Goal: Task Accomplishment & Management: Manage account settings

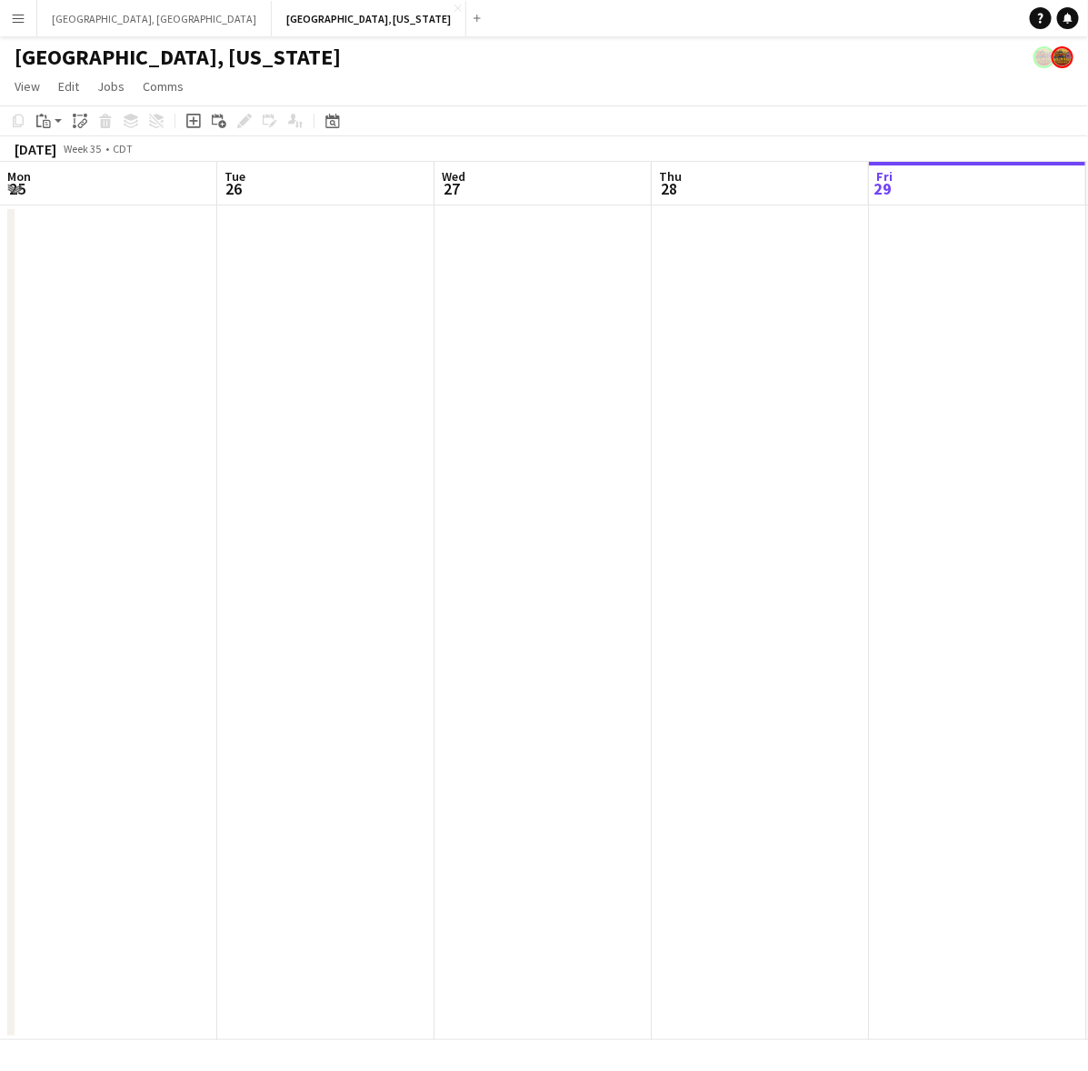
scroll to position [0, 373]
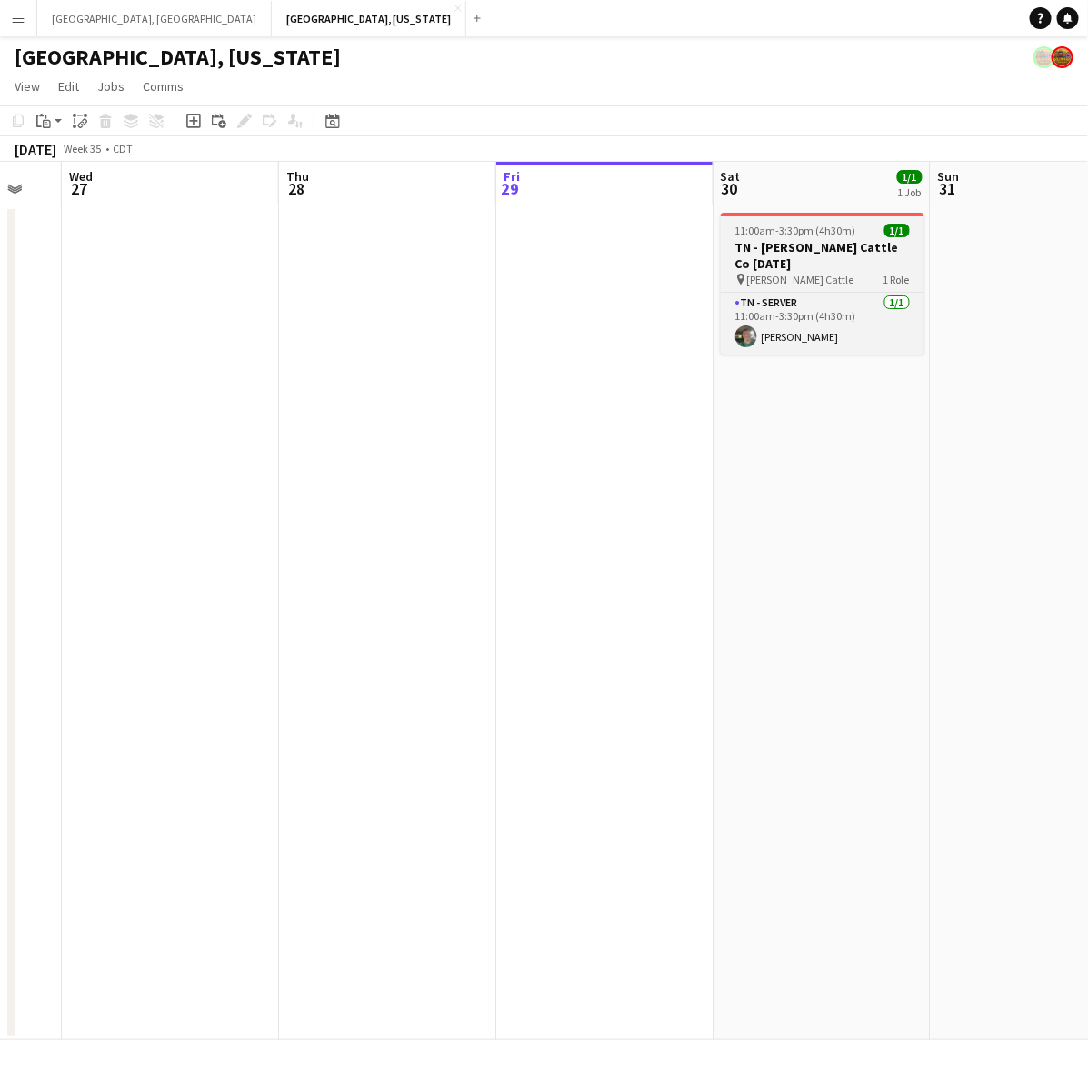
click at [787, 235] on span "11:00am-3:30pm (4h30m)" at bounding box center [795, 231] width 121 height 14
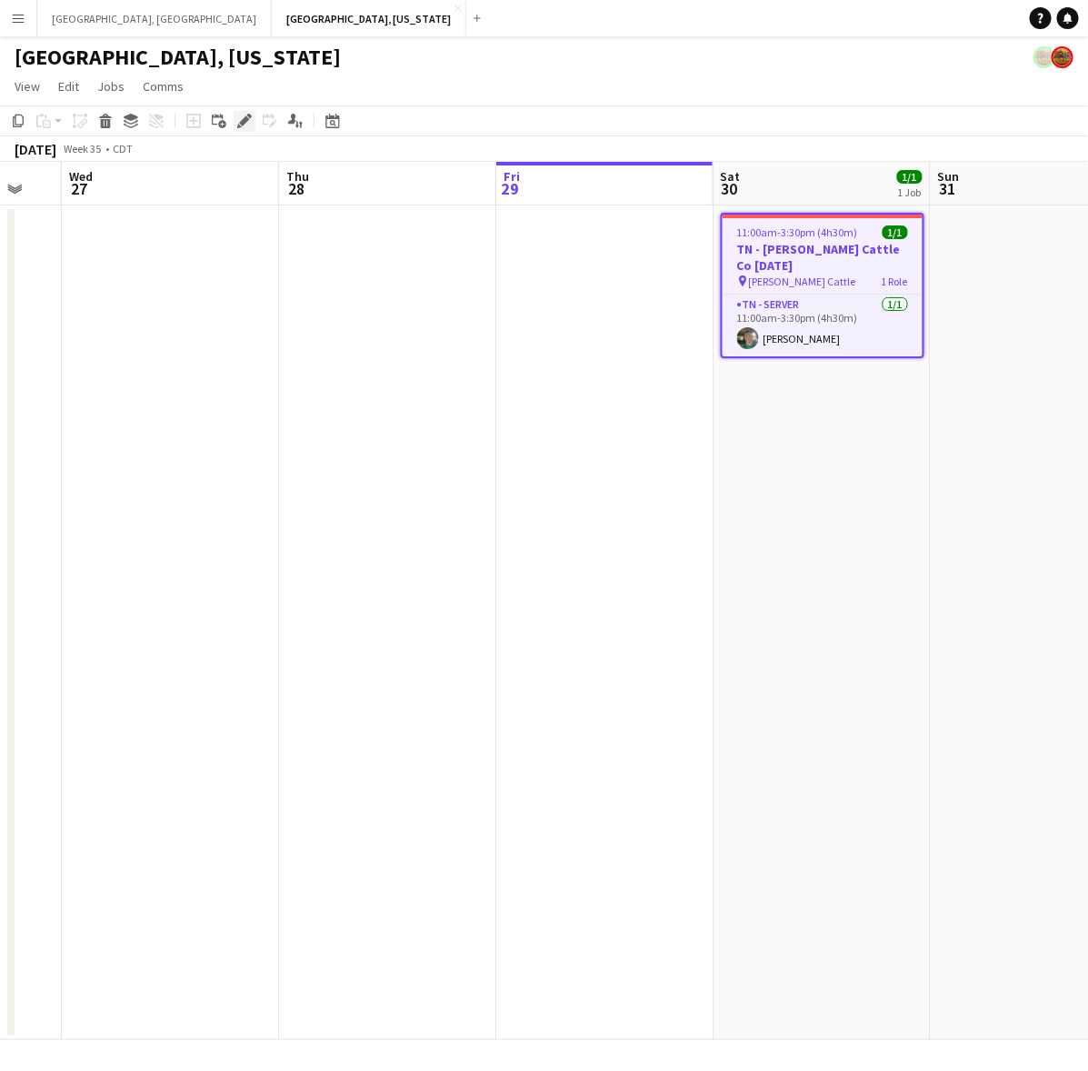
click at [234, 125] on div "Edit" at bounding box center [245, 121] width 22 height 22
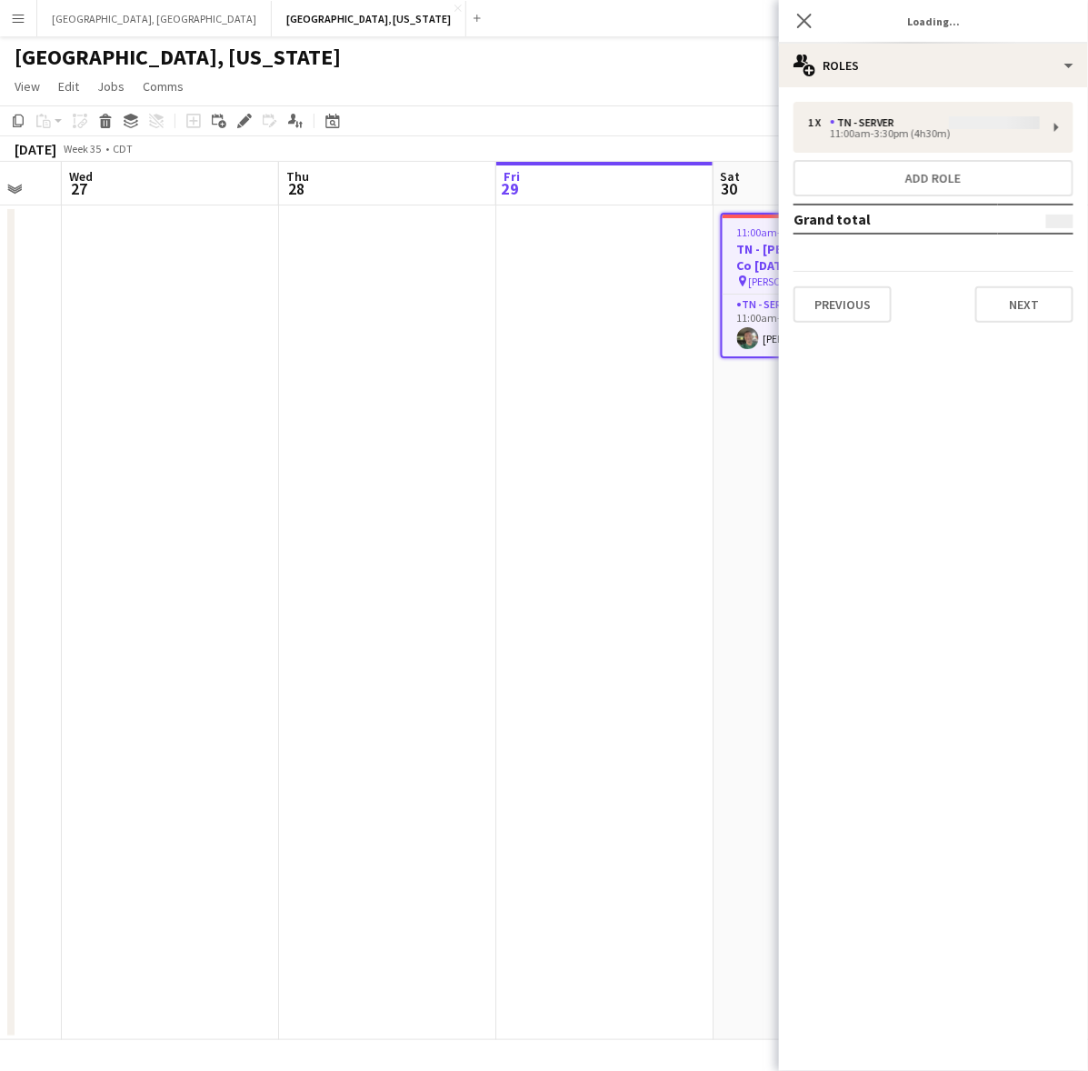
type input "**********"
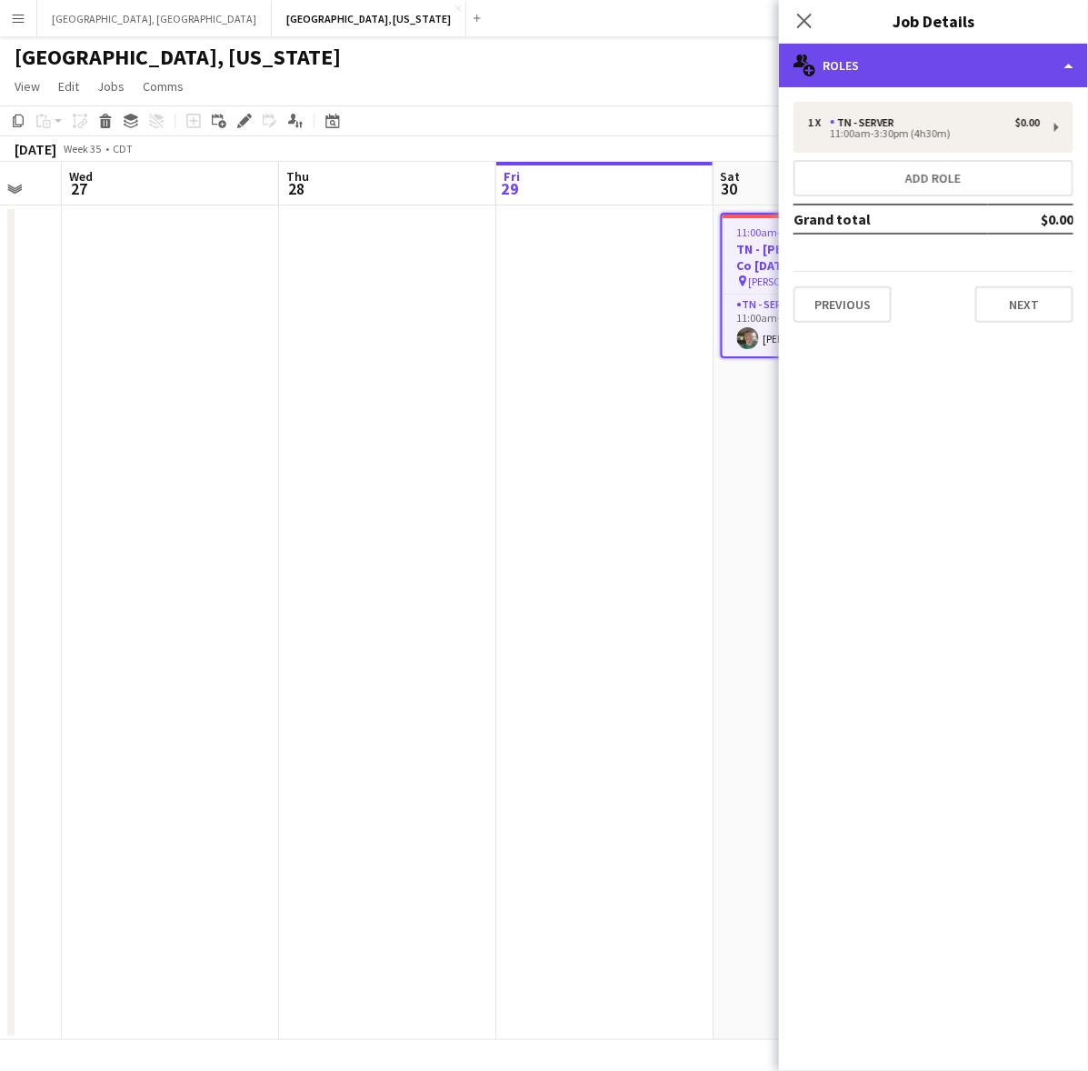
click at [957, 71] on div "multiple-users-add Roles" at bounding box center [933, 66] width 309 height 44
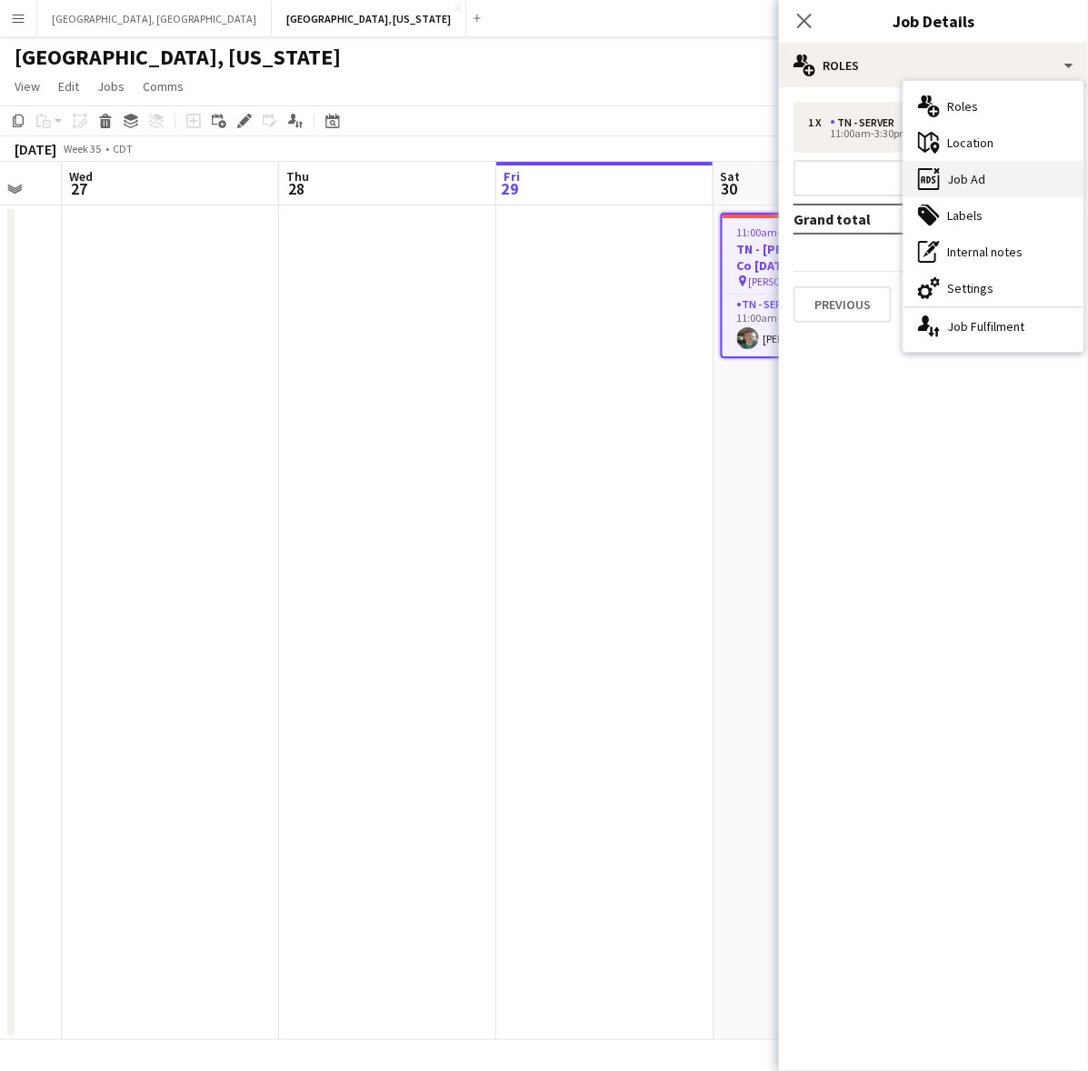
click at [964, 182] on div "ads-window Job Ad" at bounding box center [994, 179] width 180 height 36
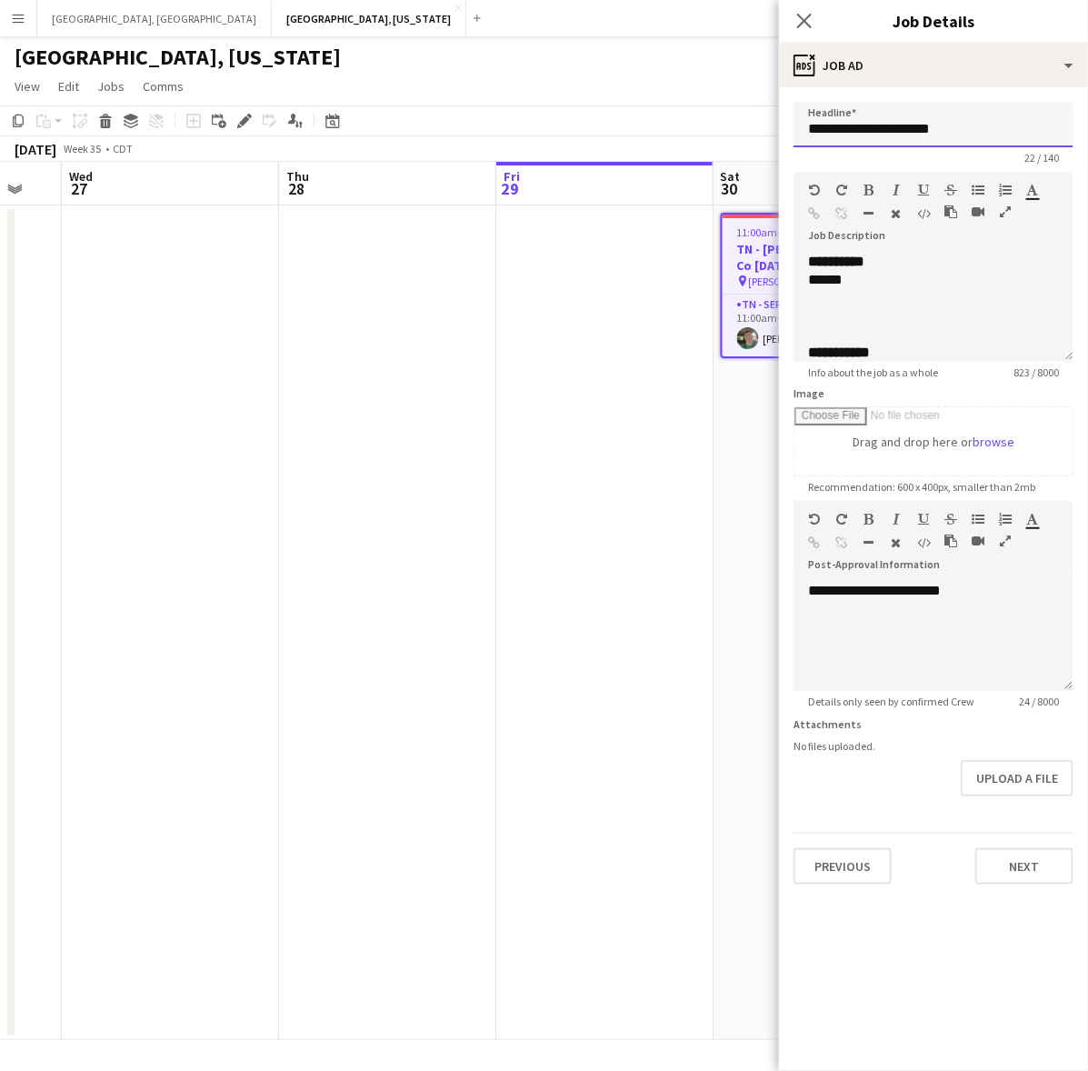
click at [837, 129] on input "**********" at bounding box center [934, 124] width 280 height 45
click at [861, 279] on div "**********" at bounding box center [925, 735] width 234 height 928
click at [741, 327] on app-user-avatar at bounding box center [748, 338] width 22 height 22
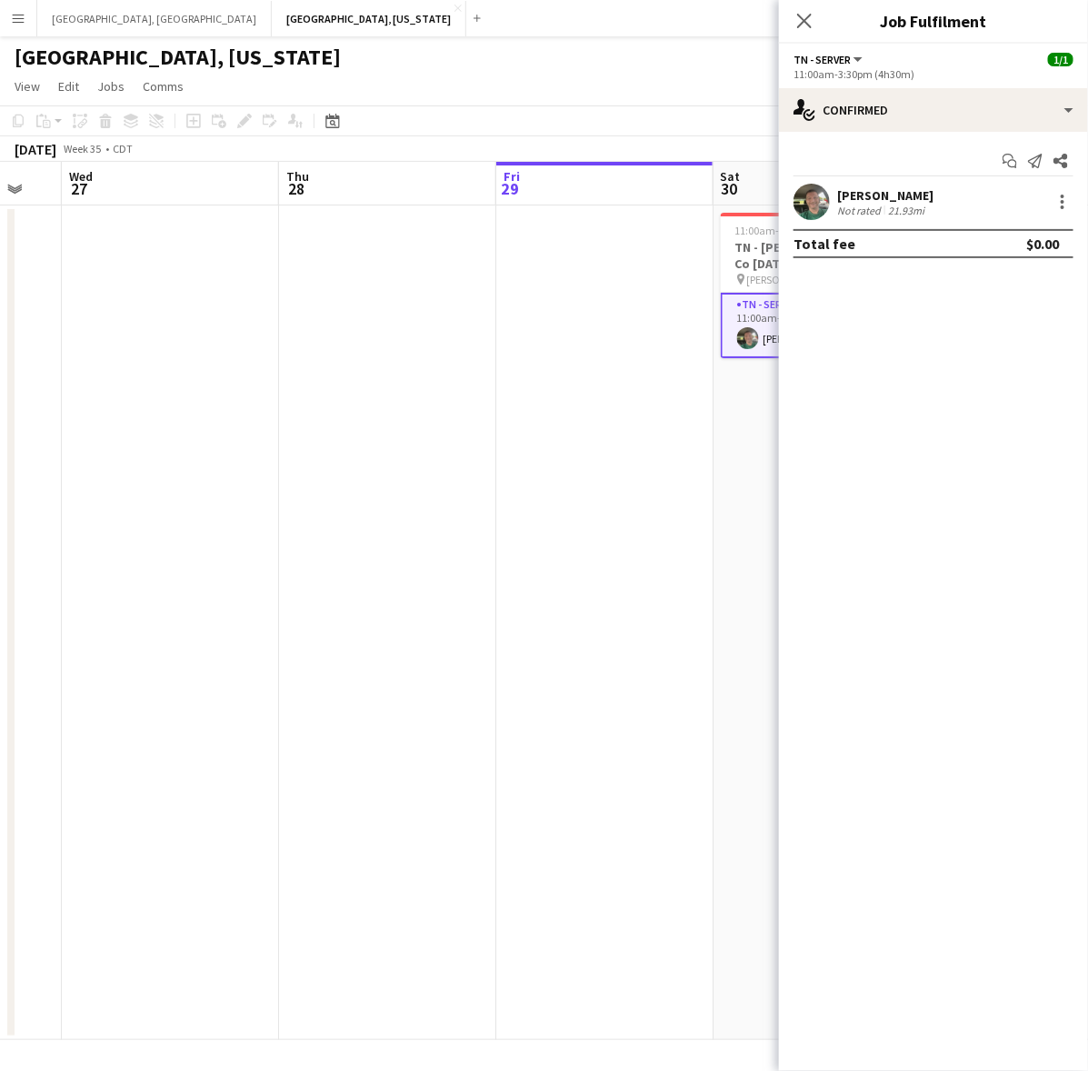
click at [860, 207] on div "Not rated" at bounding box center [860, 211] width 47 height 14
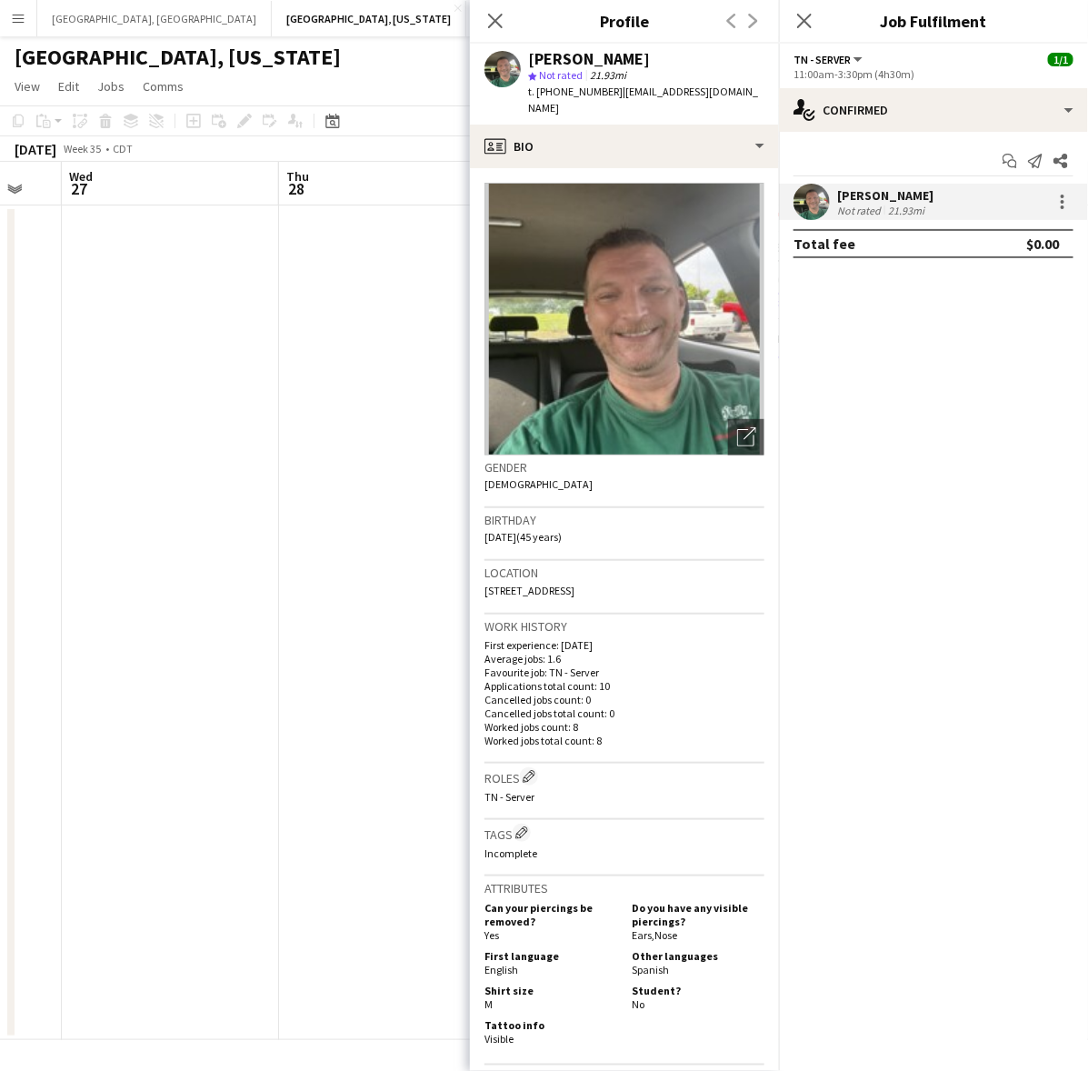
drag, startPoint x: 712, startPoint y: 100, endPoint x: 610, endPoint y: 98, distance: 101.8
click at [610, 98] on div "[PERSON_NAME] star Not rated 21.93mi t. [PHONE_NUMBER] | [EMAIL_ADDRESS][DOMAIN…" at bounding box center [624, 84] width 309 height 81
copy span "[EMAIL_ADDRESS][DOMAIN_NAME]"
drag, startPoint x: 410, startPoint y: 388, endPoint x: 411, endPoint y: 379, distance: 9.1
click at [410, 388] on app-date-cell at bounding box center [387, 622] width 217 height 834
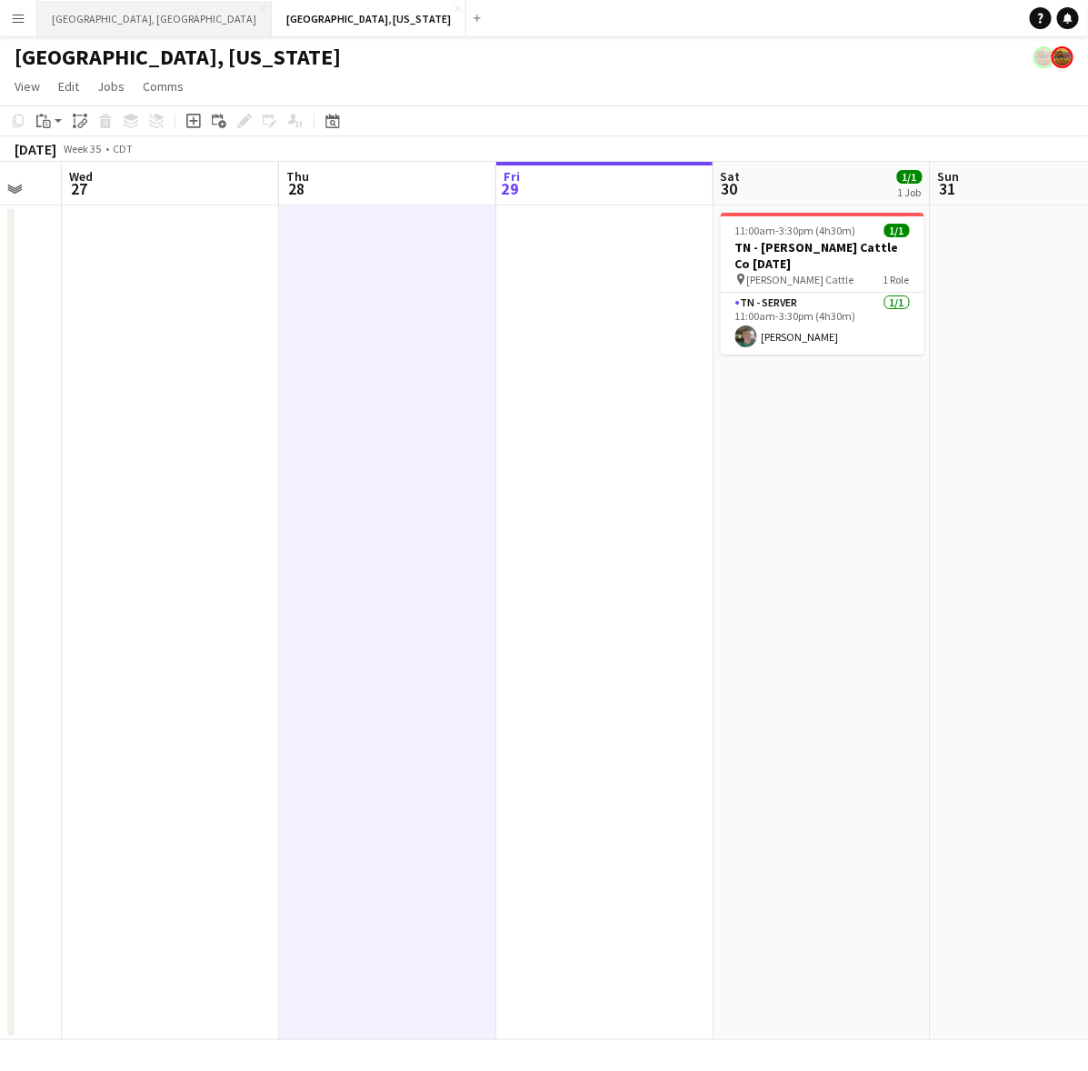
click at [100, 15] on button "[GEOGRAPHIC_DATA], [GEOGRAPHIC_DATA] Close" at bounding box center [154, 18] width 235 height 35
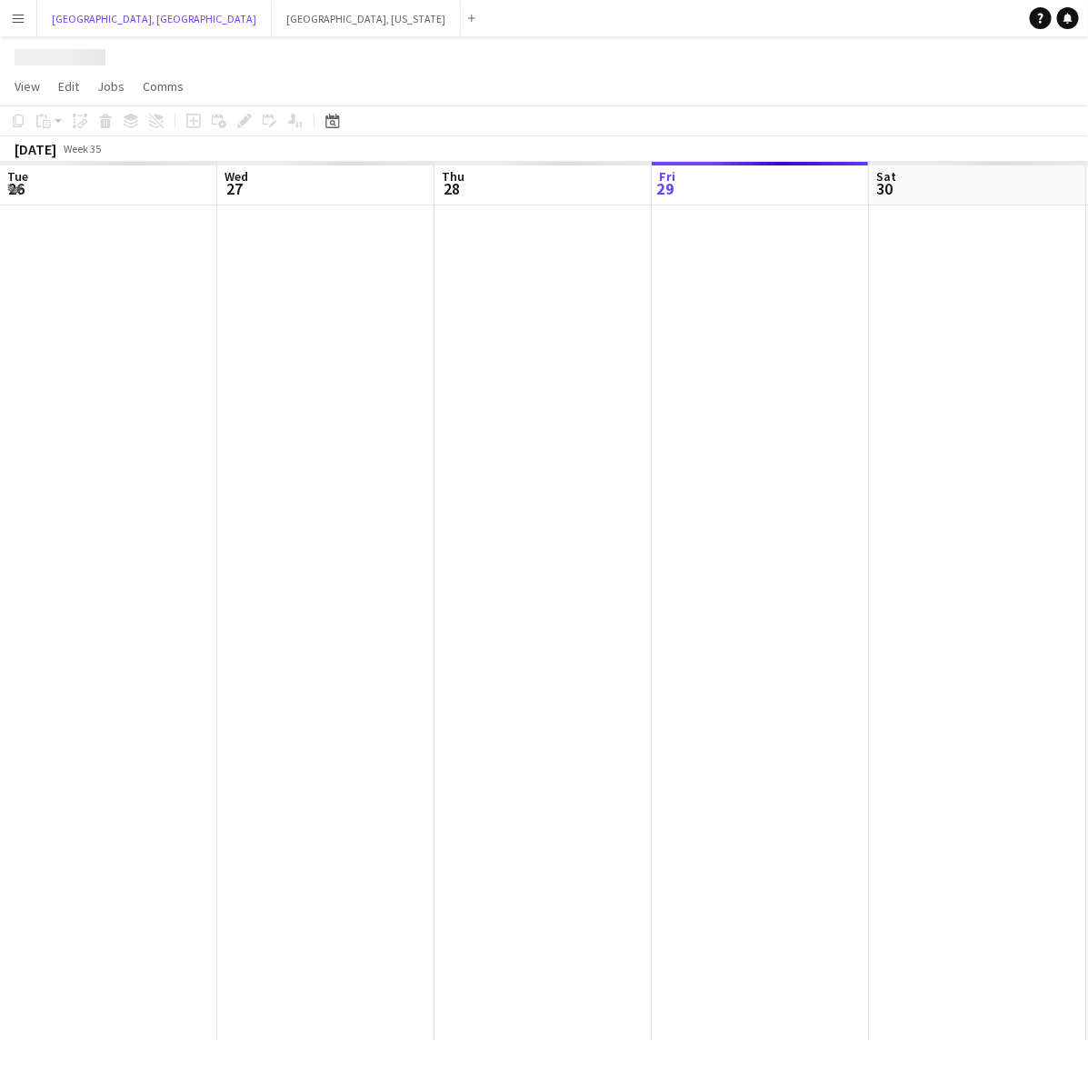
scroll to position [0, 434]
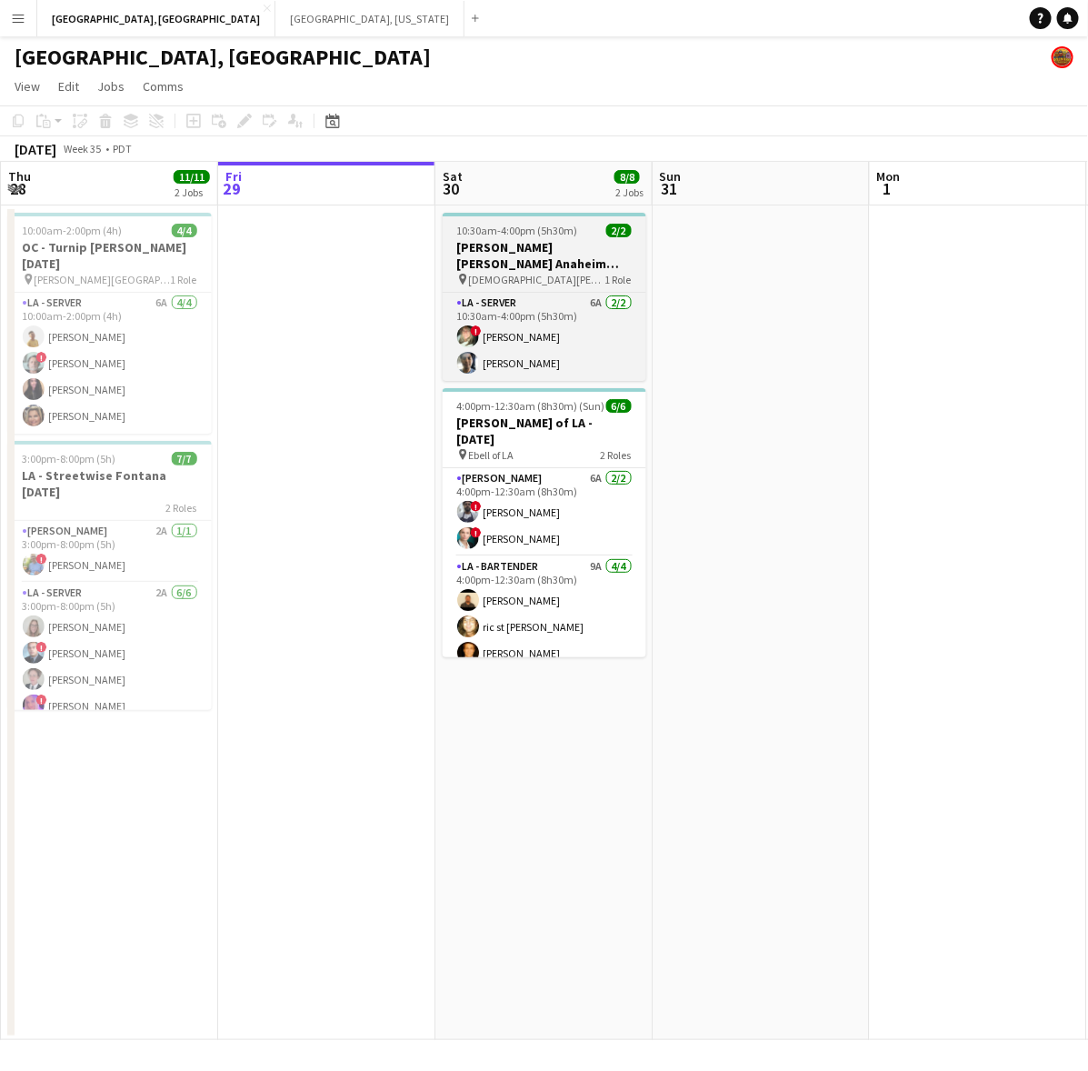
click at [568, 225] on span "10:30am-4:00pm (5h30m)" at bounding box center [517, 231] width 121 height 14
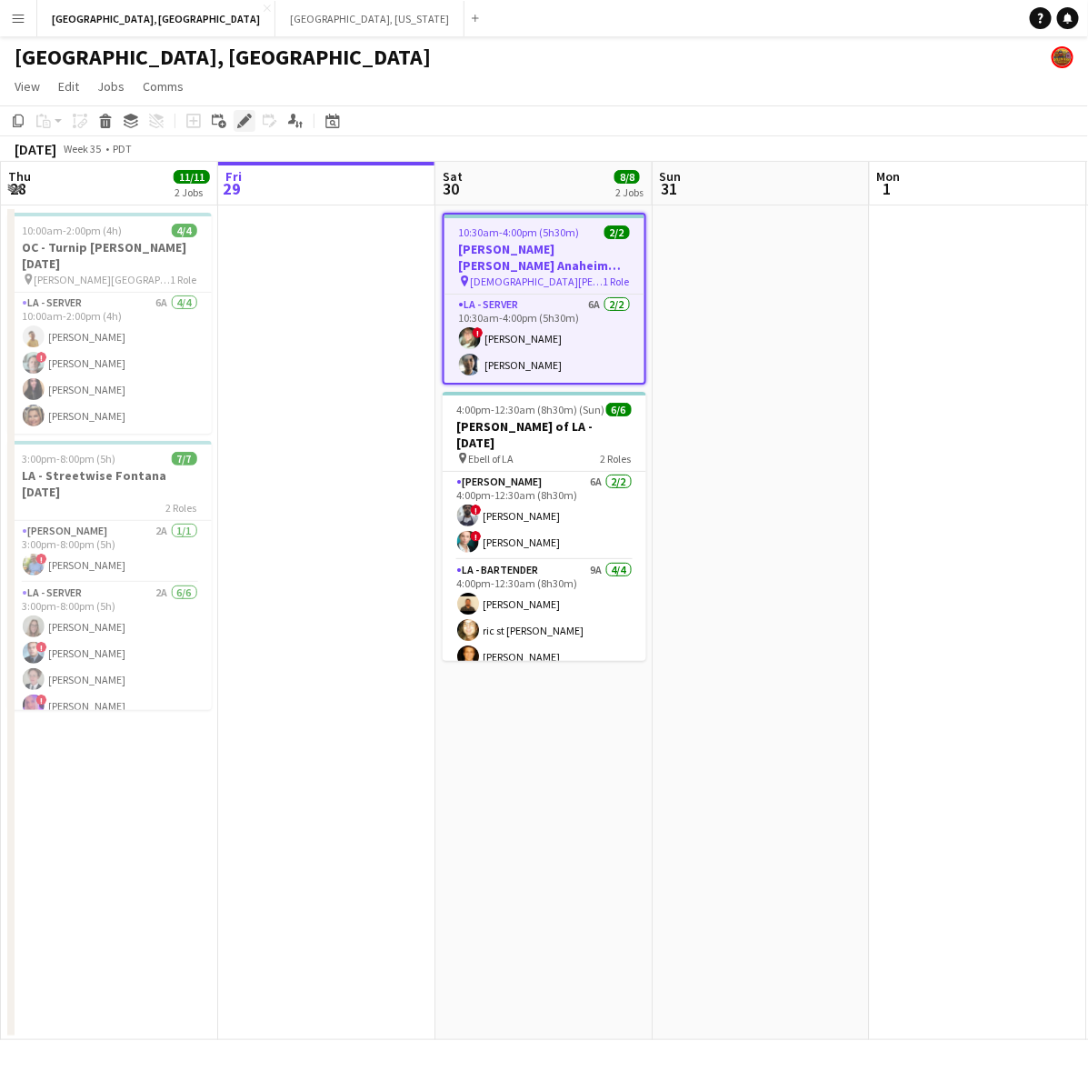
click at [248, 114] on icon "Edit" at bounding box center [244, 121] width 15 height 15
type input "**********"
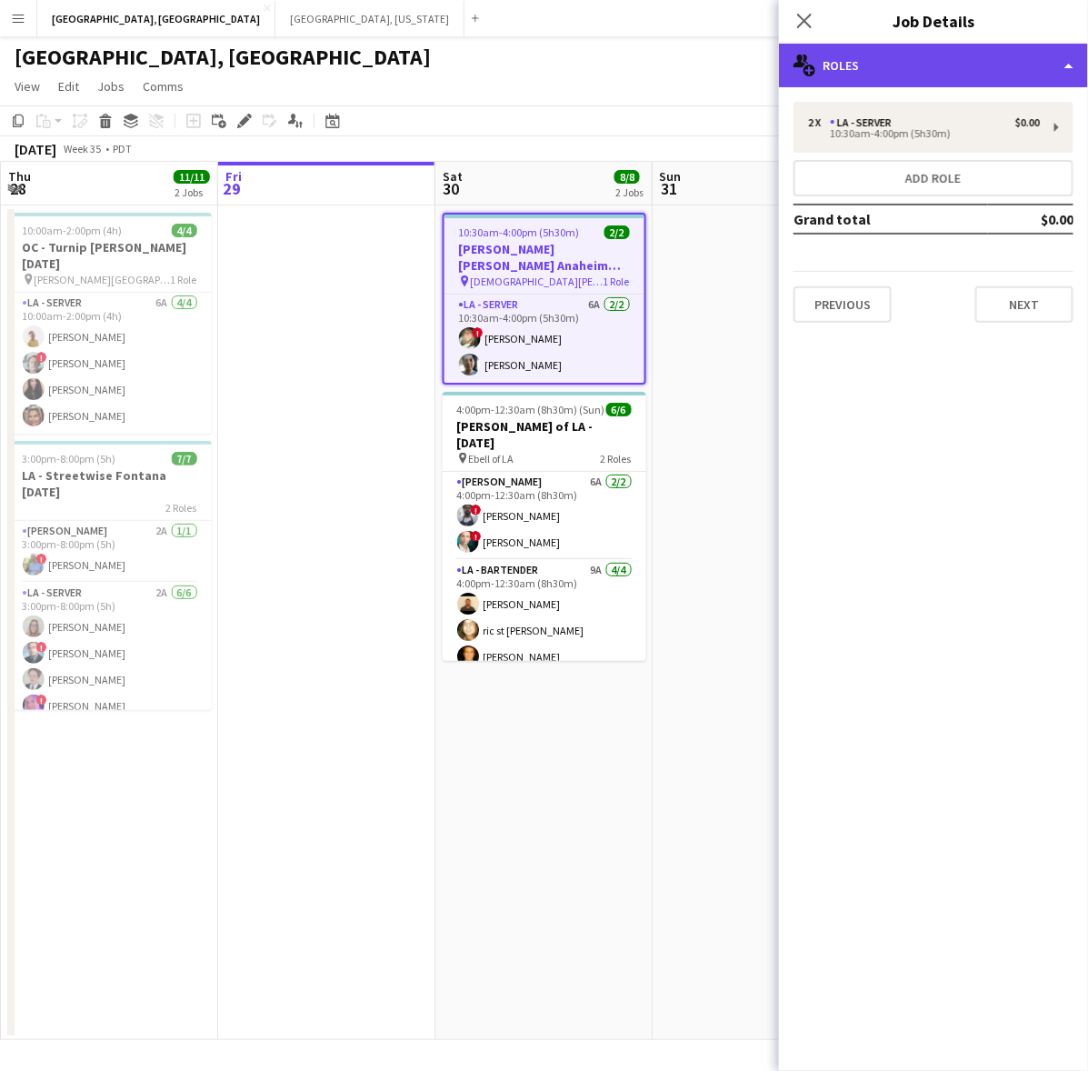
click at [919, 69] on div "multiple-users-add Roles" at bounding box center [933, 66] width 309 height 44
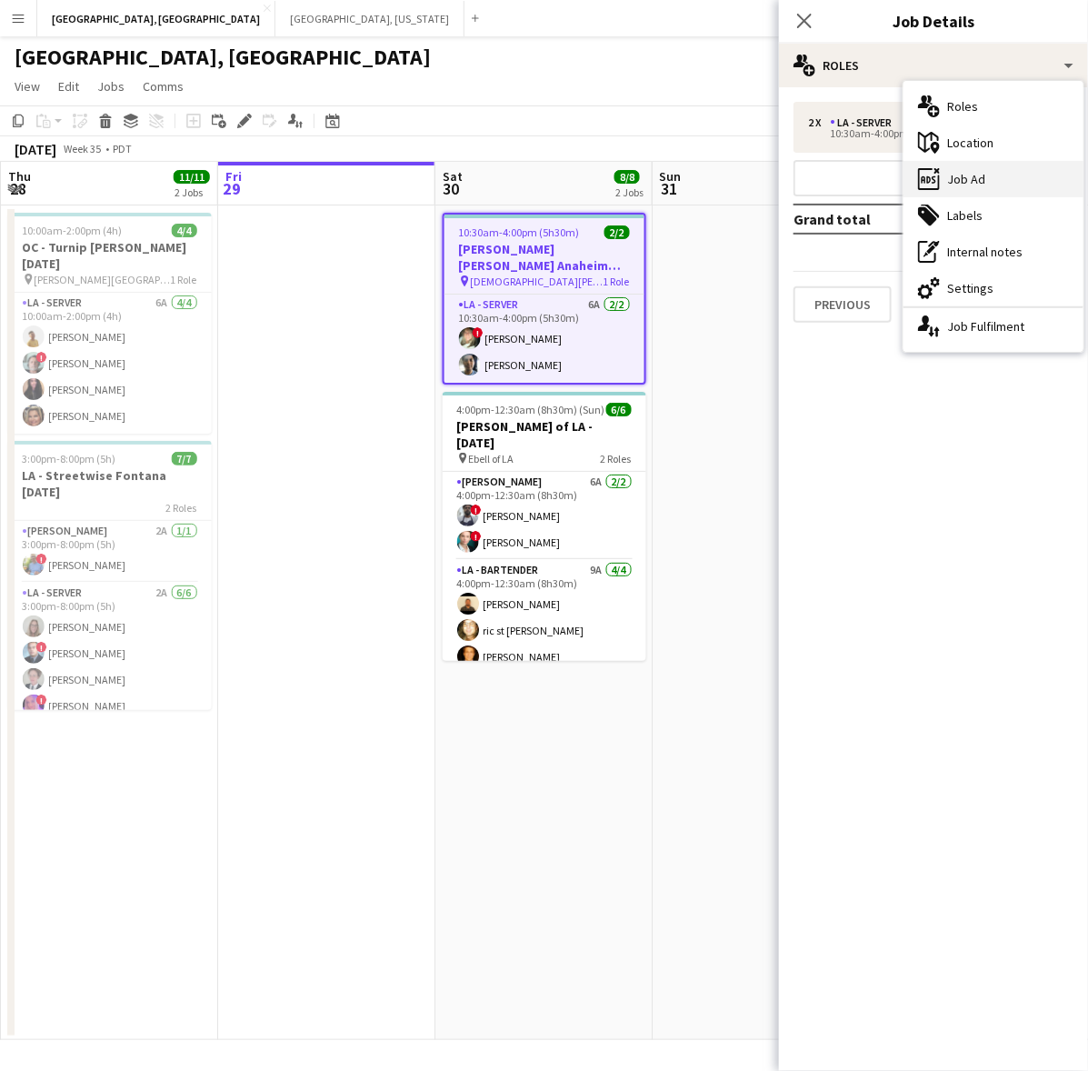
click at [929, 177] on icon at bounding box center [929, 179] width 5 height 7
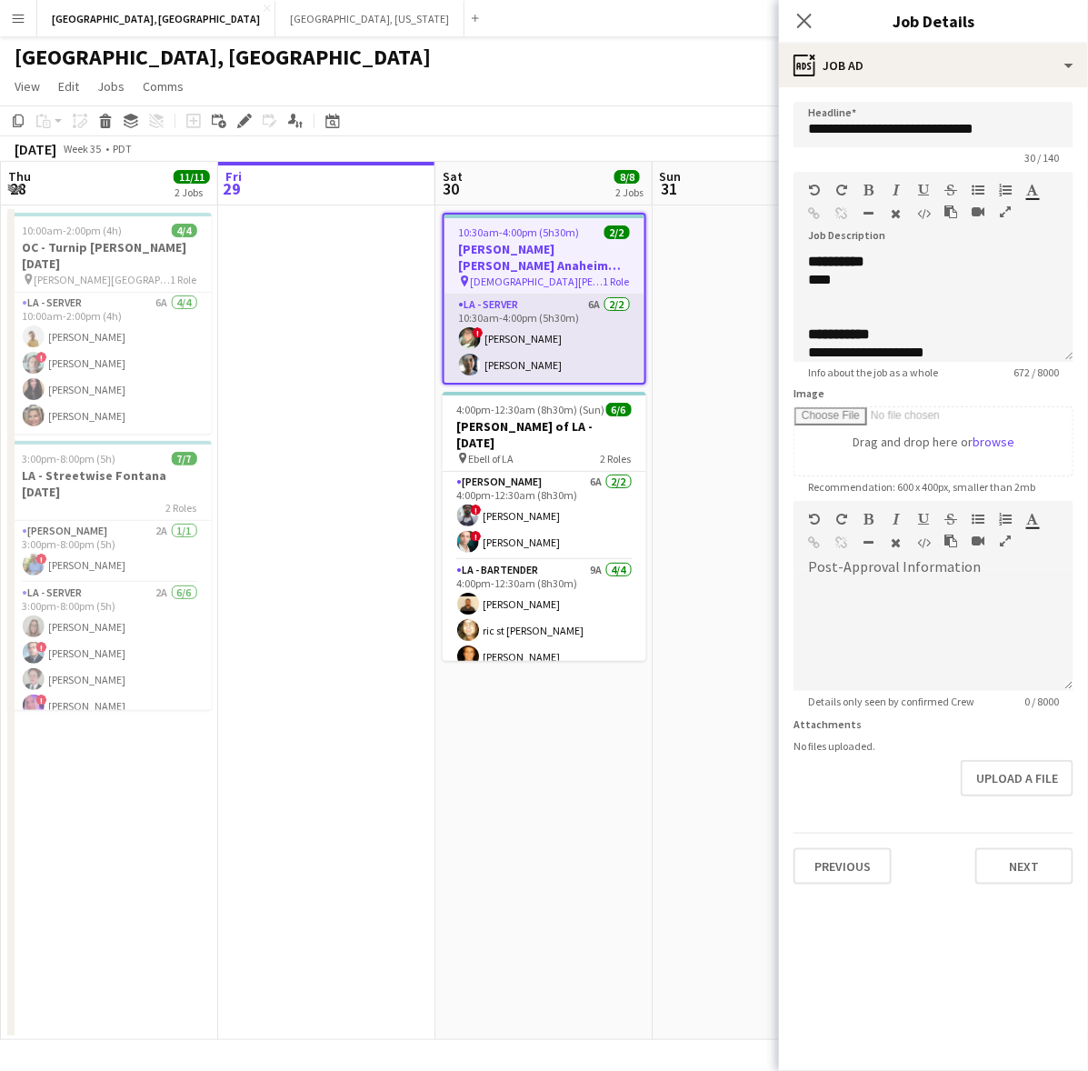
click at [485, 332] on app-card-role "LA - Server 6A [DATE] 10:30am-4:00pm (5h30m) ! [PERSON_NAME] [PERSON_NAME]" at bounding box center [545, 339] width 200 height 88
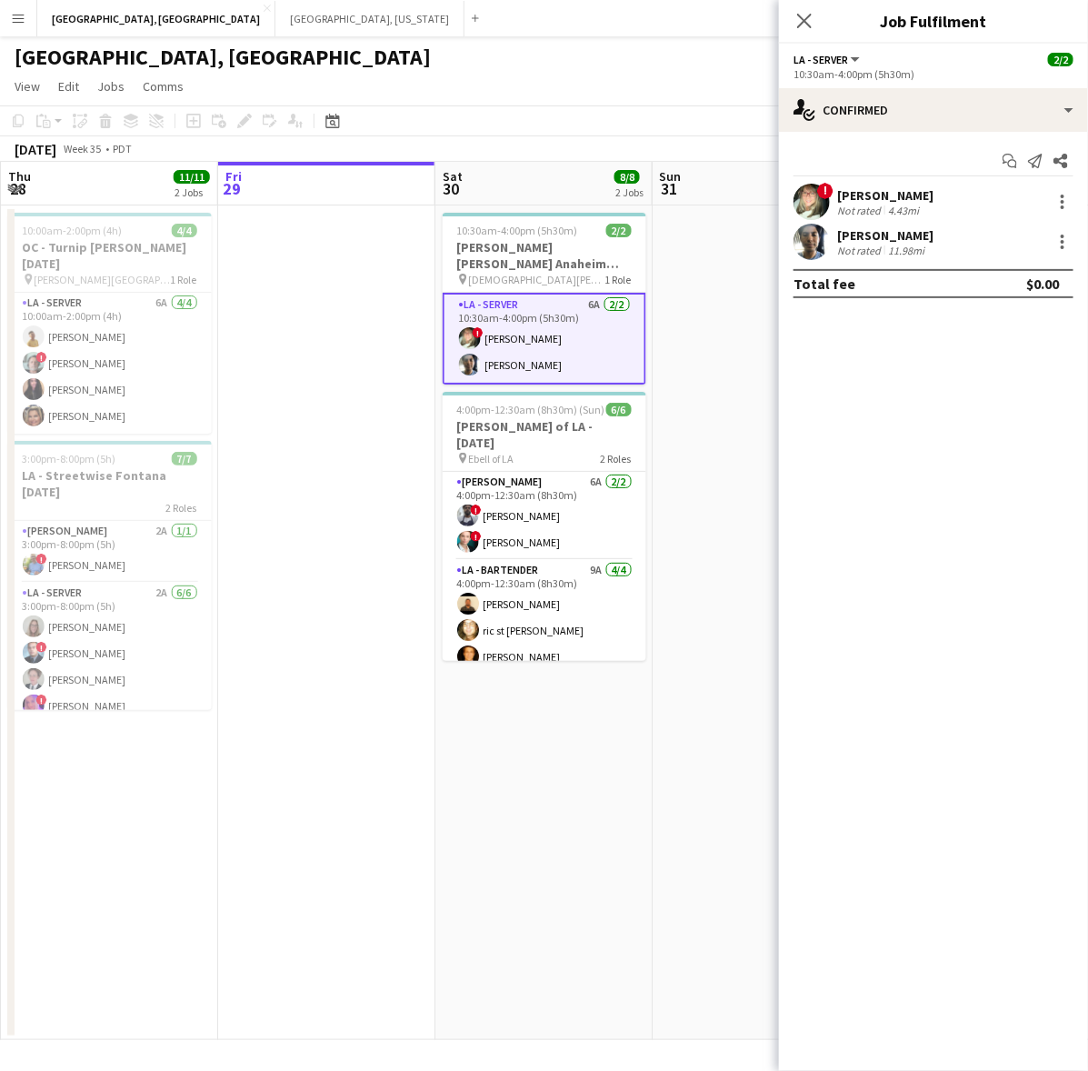
click at [833, 197] on div "! [PERSON_NAME] Not rated 4.43mi" at bounding box center [933, 202] width 309 height 36
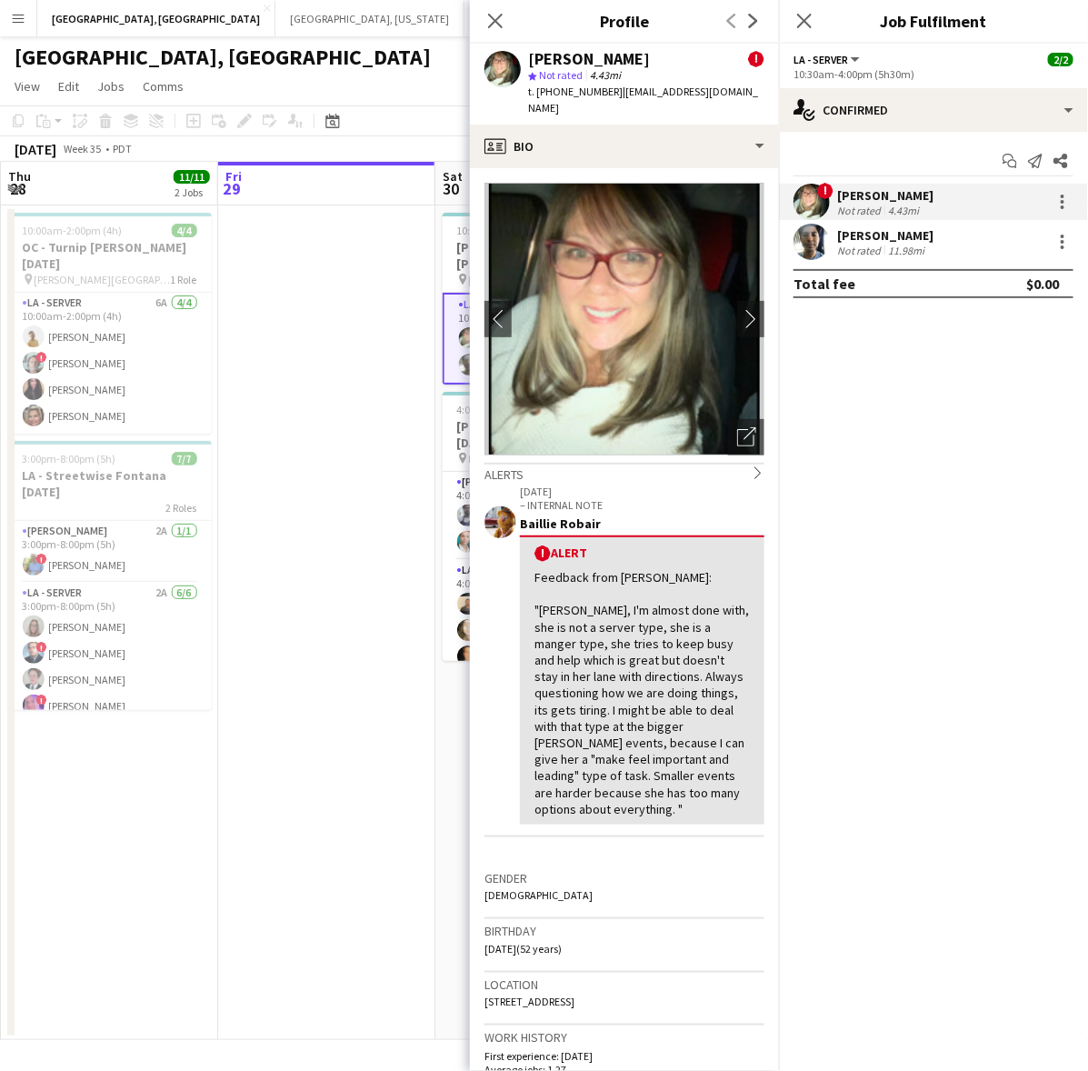
click at [571, 89] on span "t. [PHONE_NUMBER]" at bounding box center [575, 92] width 95 height 14
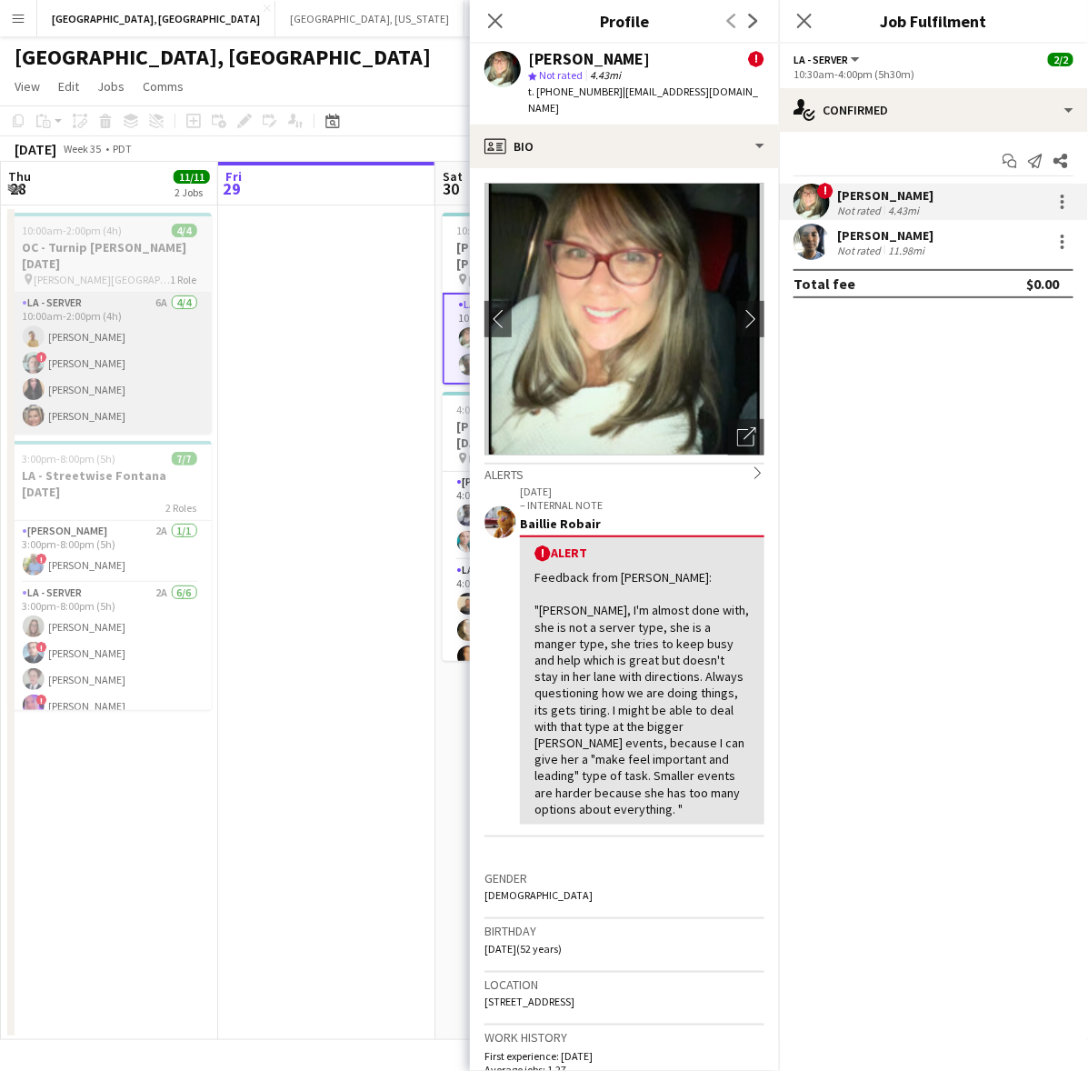
copy span "17143961259"
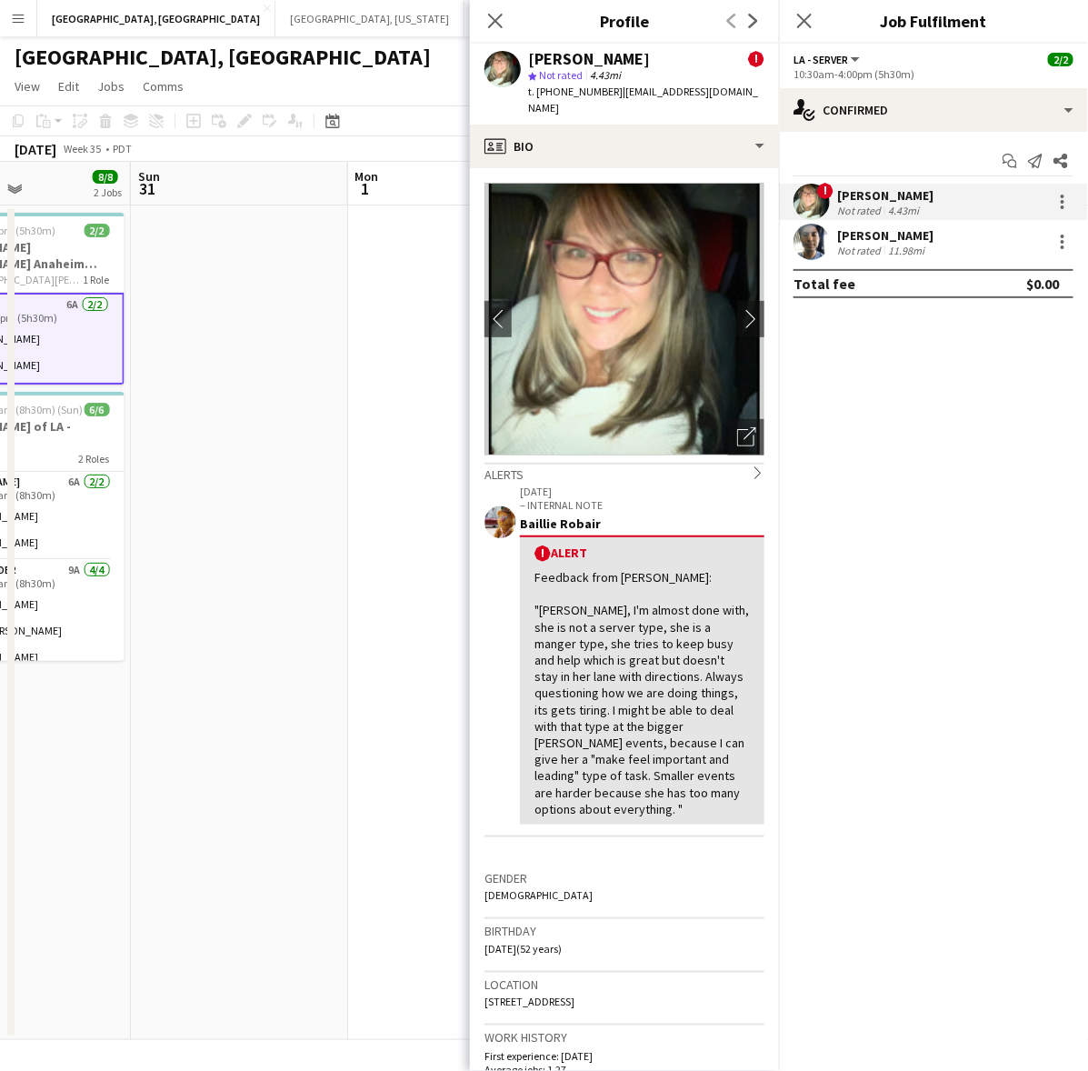
drag, startPoint x: 338, startPoint y: 437, endPoint x: 28, endPoint y: 479, distance: 312.8
click at [28, 479] on app-calendar-viewport "Wed 27 Thu 28 11/11 2 Jobs Fri 29 Sat 30 8/8 2 Jobs Sun 31 Mon 1 Tue 2 Wed 3 Th…" at bounding box center [544, 601] width 1088 height 878
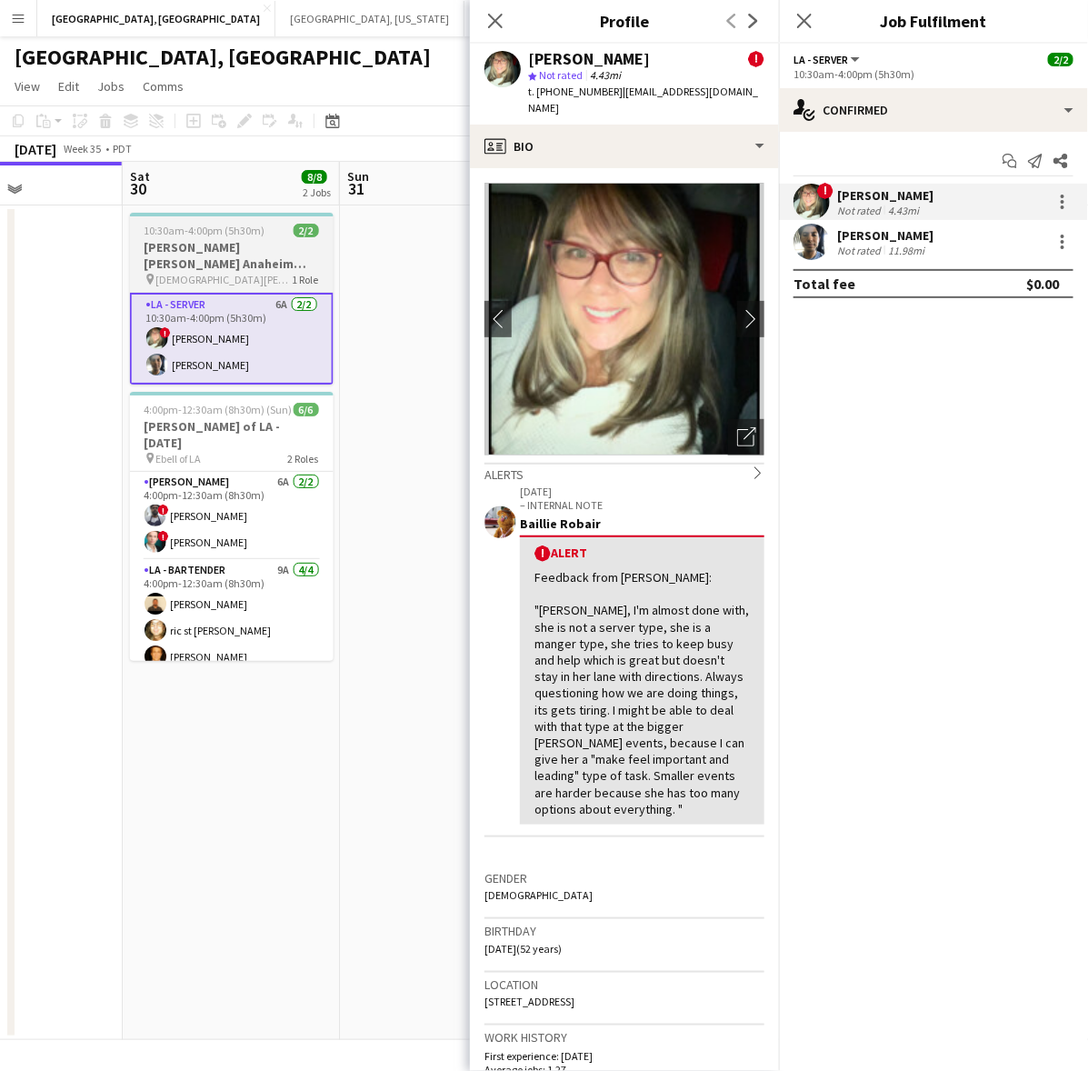
click at [191, 273] on span "[DEMOGRAPHIC_DATA][PERSON_NAME]" at bounding box center [224, 280] width 136 height 14
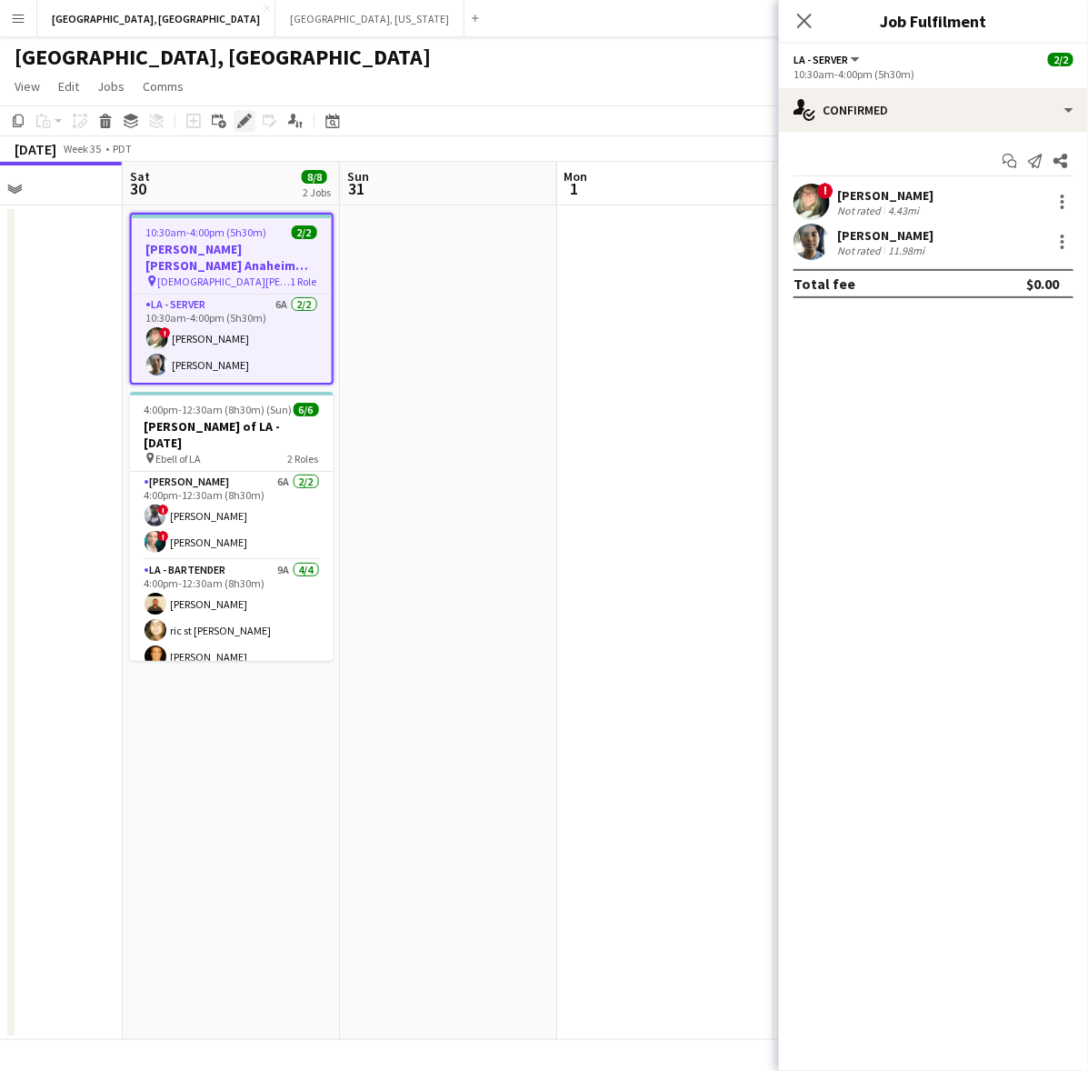
click at [252, 115] on div "Edit" at bounding box center [245, 121] width 22 height 22
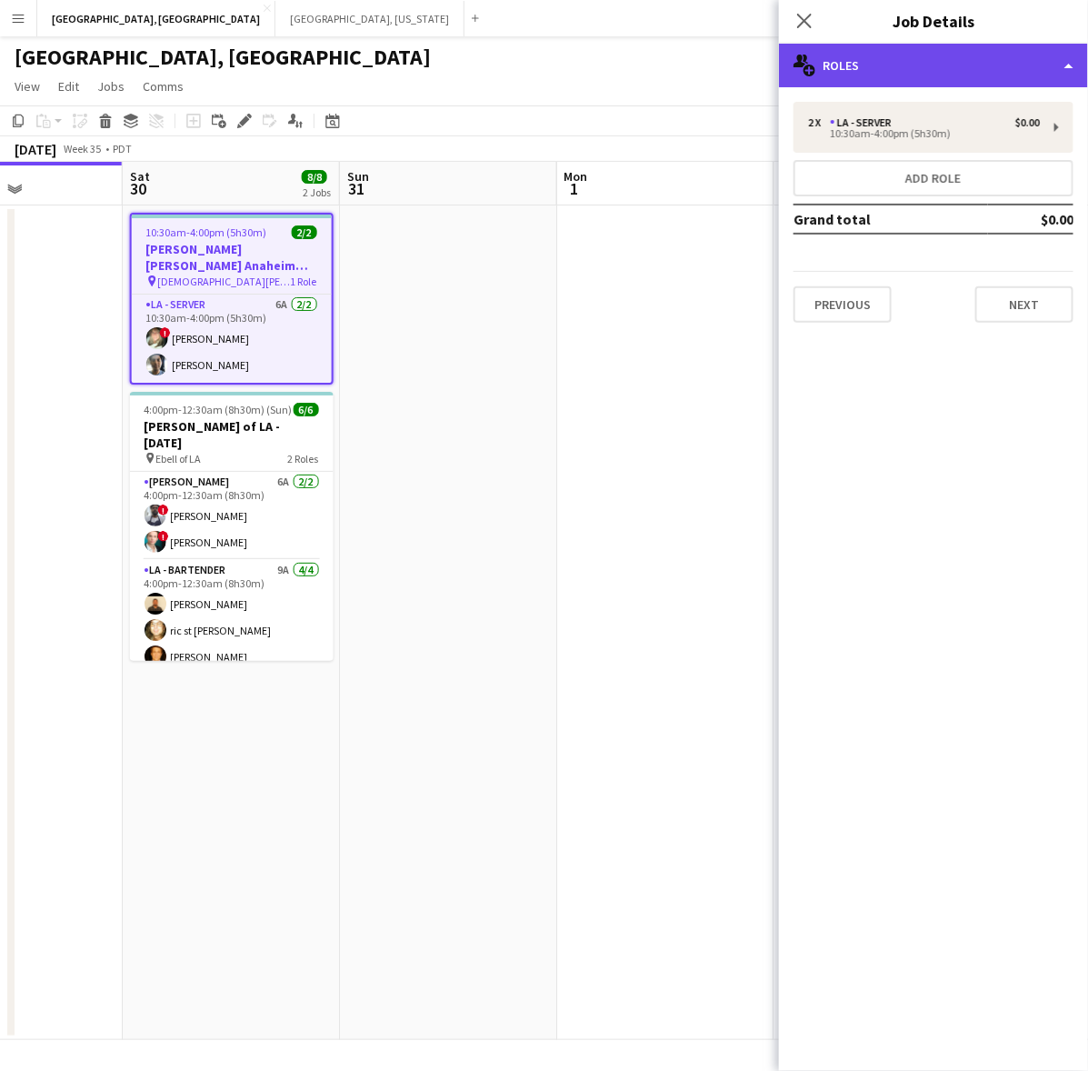
drag, startPoint x: 907, startPoint y: 47, endPoint x: 911, endPoint y: 64, distance: 16.8
click at [907, 46] on div "multiple-users-add Roles" at bounding box center [933, 66] width 309 height 44
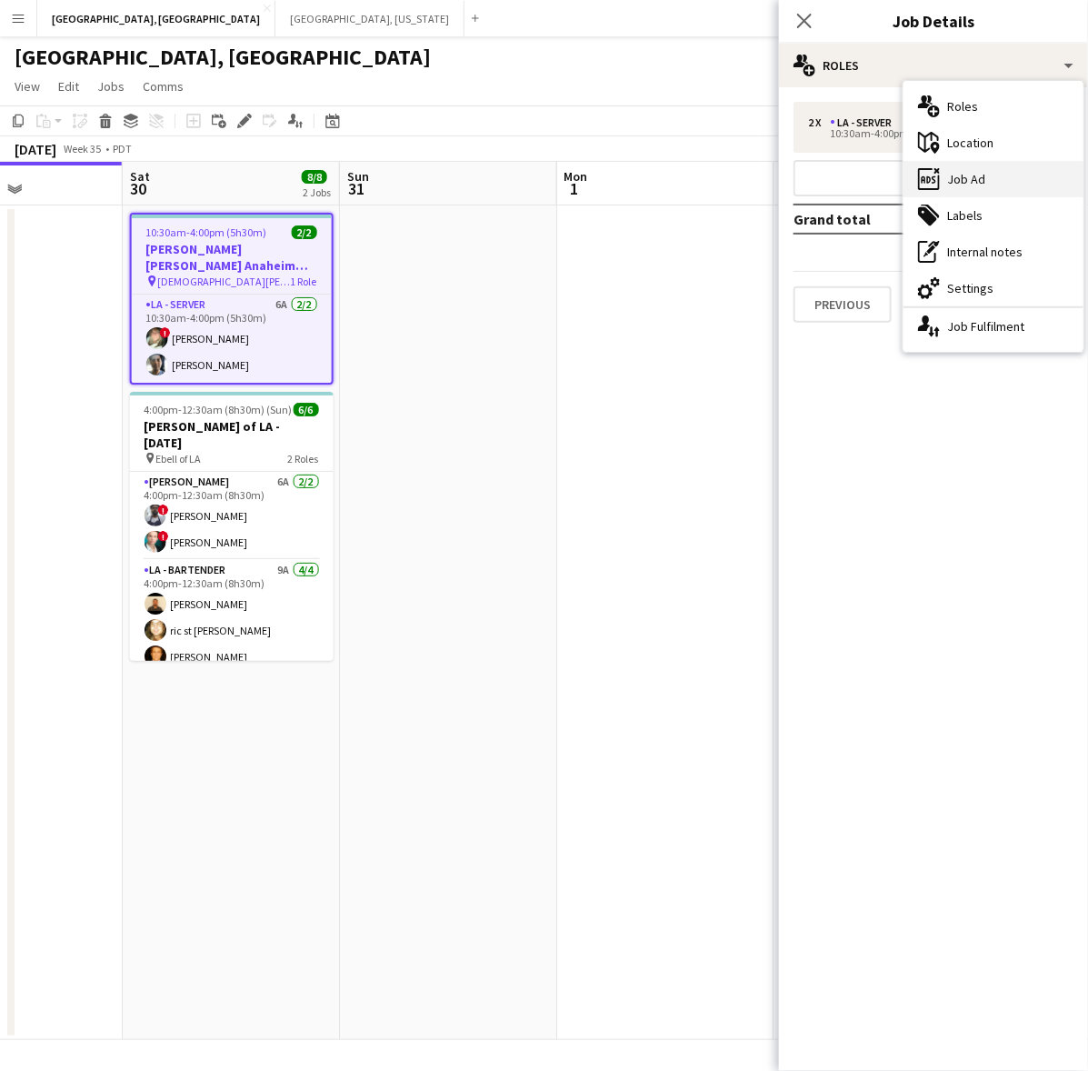
click at [961, 183] on div "ads-window Job Ad" at bounding box center [994, 179] width 180 height 36
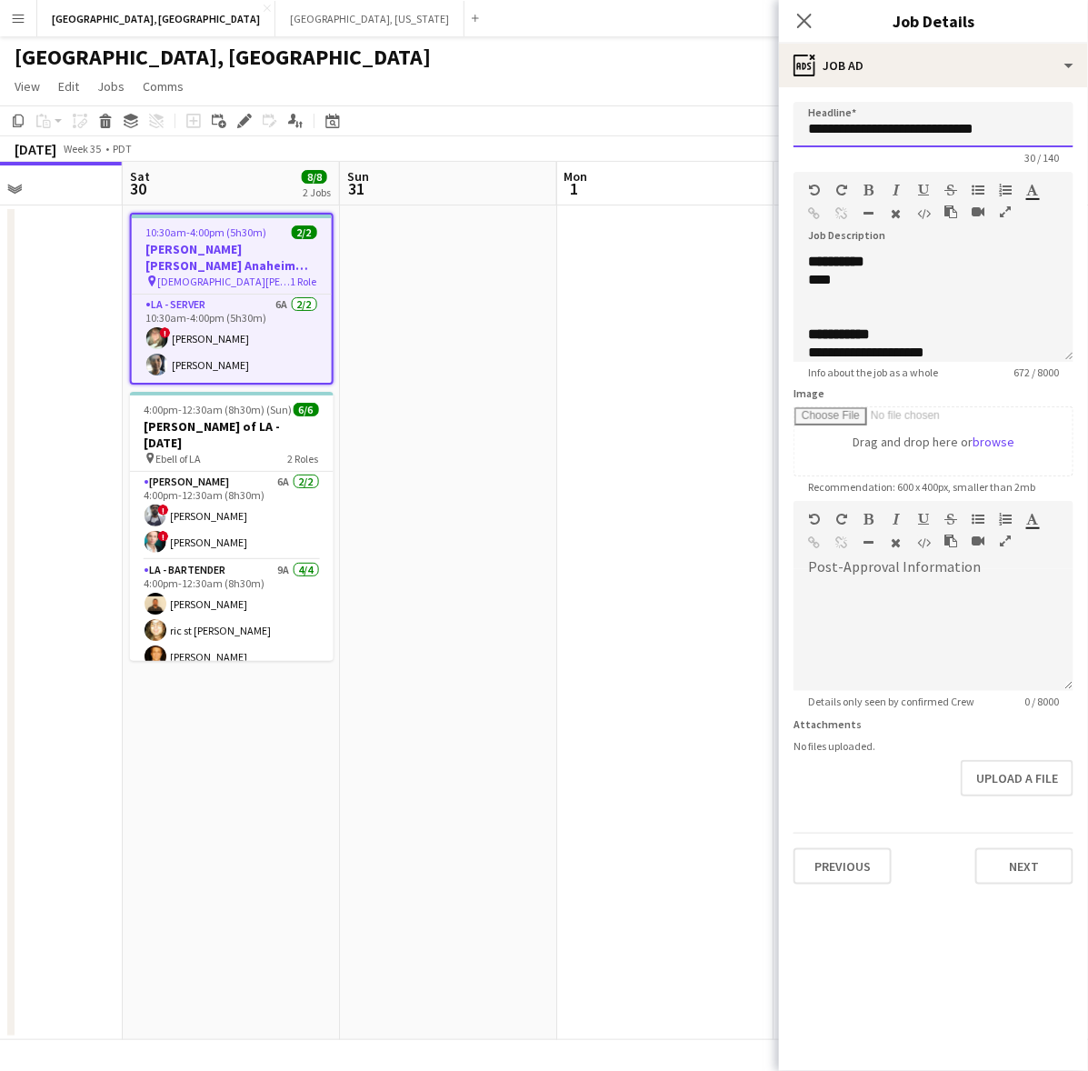
click at [857, 118] on input "**********" at bounding box center [934, 124] width 280 height 45
click at [847, 277] on div "****" at bounding box center [925, 280] width 234 height 18
click at [242, 342] on app-card-role "LA - Server 6A [DATE] 10:30am-4:00pm (5h30m) ! [PERSON_NAME] [PERSON_NAME]" at bounding box center [232, 339] width 200 height 88
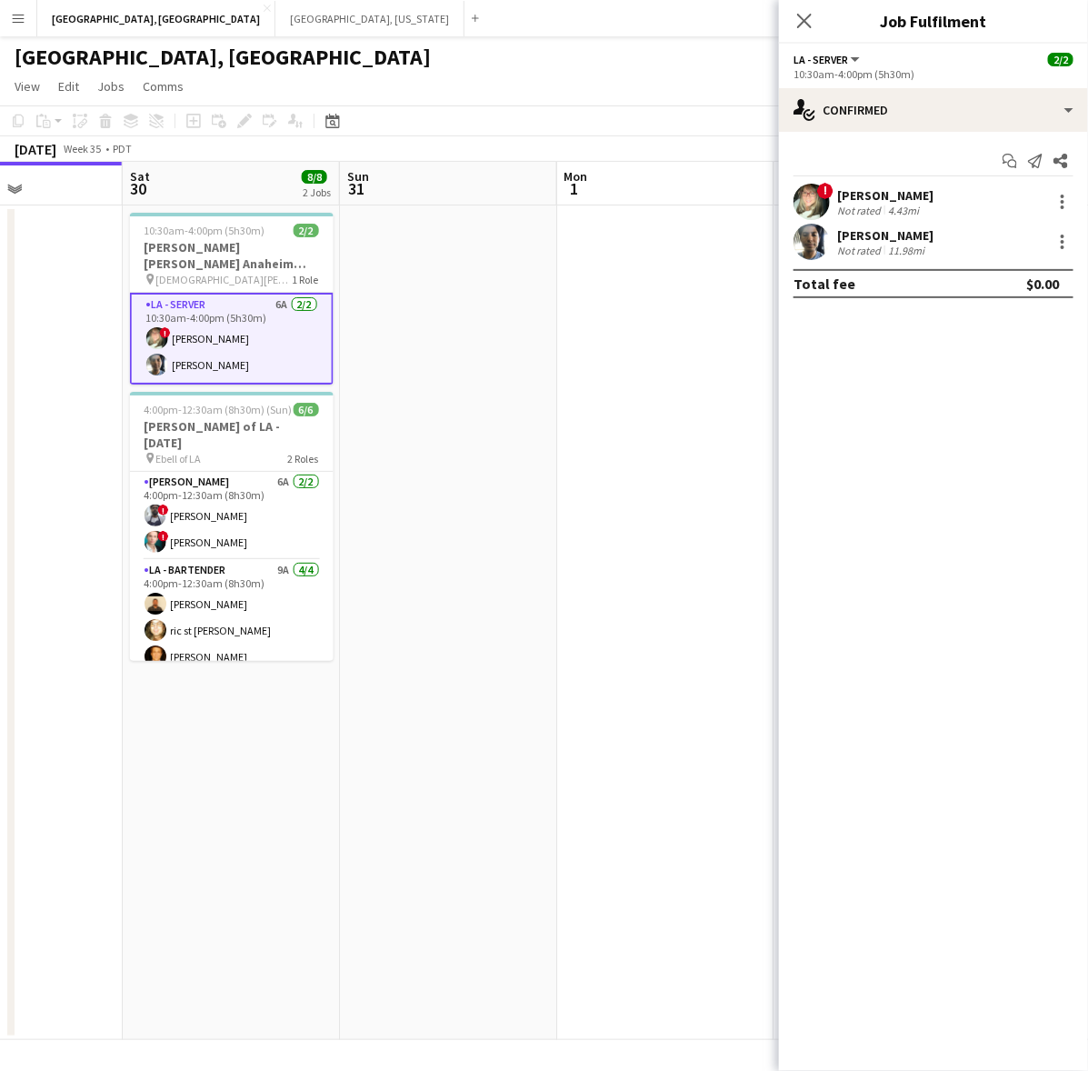
click at [837, 196] on div "[PERSON_NAME]" at bounding box center [885, 195] width 96 height 16
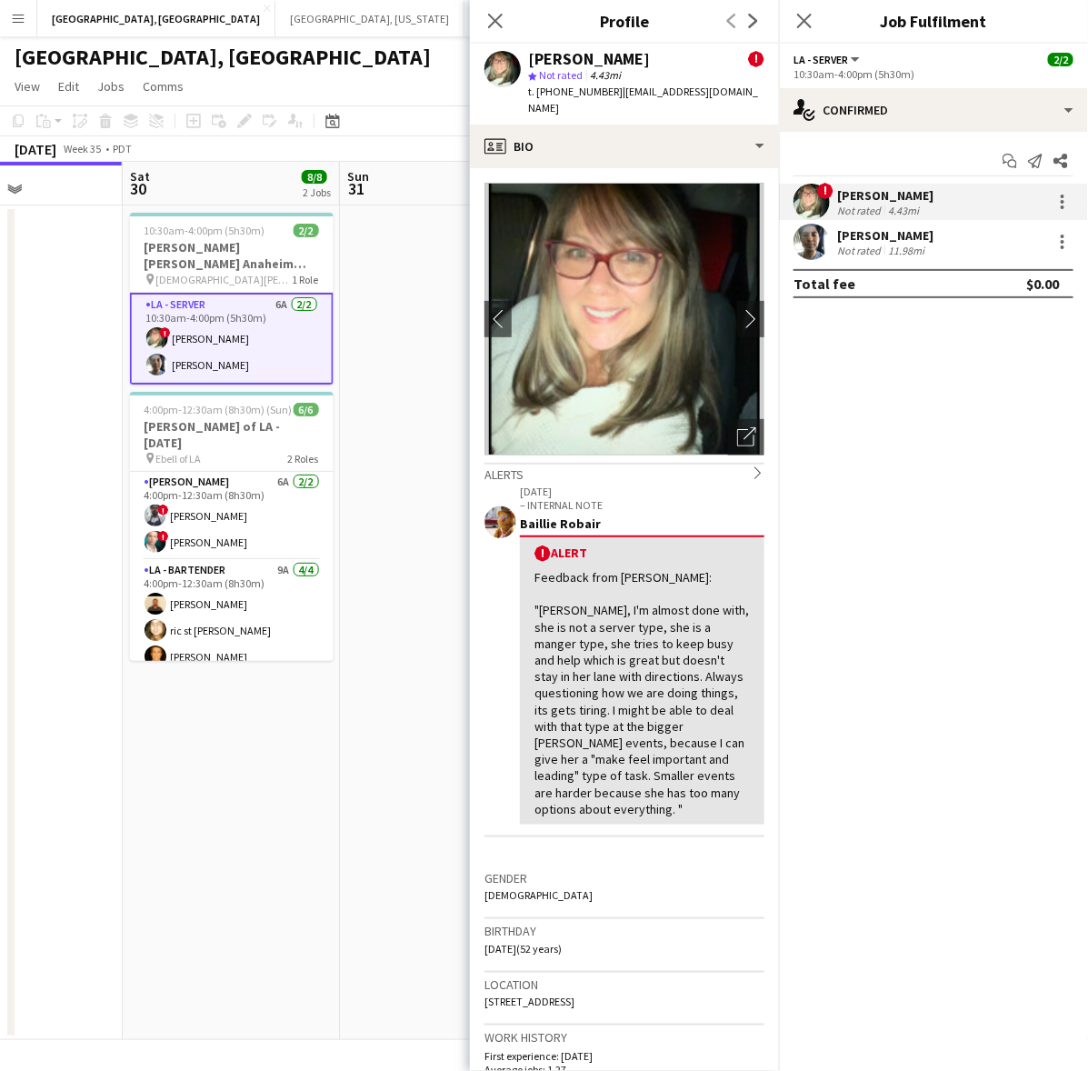
drag, startPoint x: 730, startPoint y: 88, endPoint x: 610, endPoint y: 94, distance: 120.1
click at [610, 94] on div "[PERSON_NAME] ! star Not rated 4.43mi t. [PHONE_NUMBER] | [EMAIL_ADDRESS][DOMAI…" at bounding box center [624, 84] width 309 height 81
copy span "[EMAIL_ADDRESS][DOMAIN_NAME]"
click at [851, 247] on div "Not rated" at bounding box center [860, 251] width 47 height 14
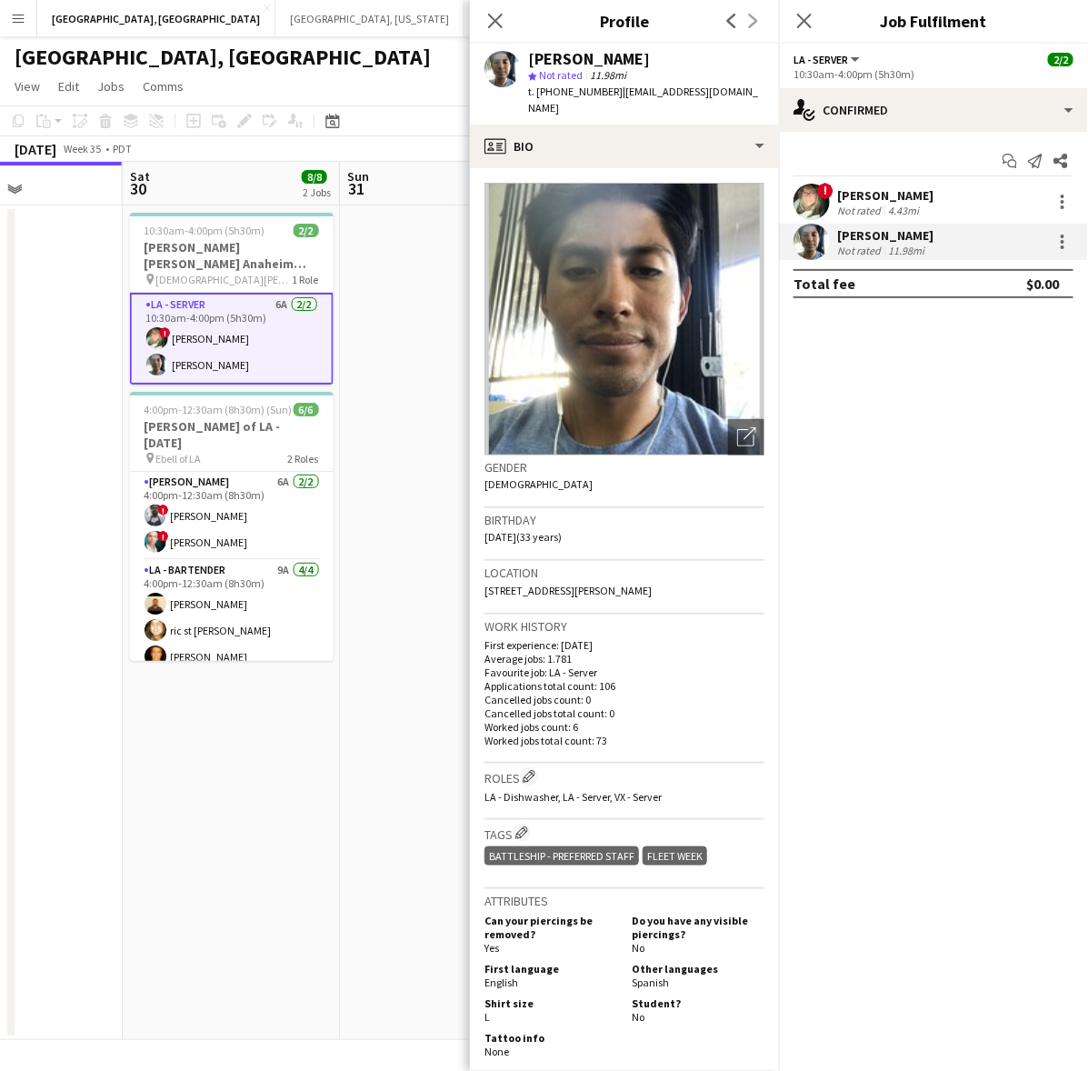
drag, startPoint x: 757, startPoint y: 93, endPoint x: 609, endPoint y: 91, distance: 148.2
click at [609, 91] on div "[PERSON_NAME] star Not rated 11.98mi t. [PHONE_NUMBER] | [EMAIL_ADDRESS][DOMAIN…" at bounding box center [624, 84] width 309 height 81
copy span "[EMAIL_ADDRESS][DOMAIN_NAME]"
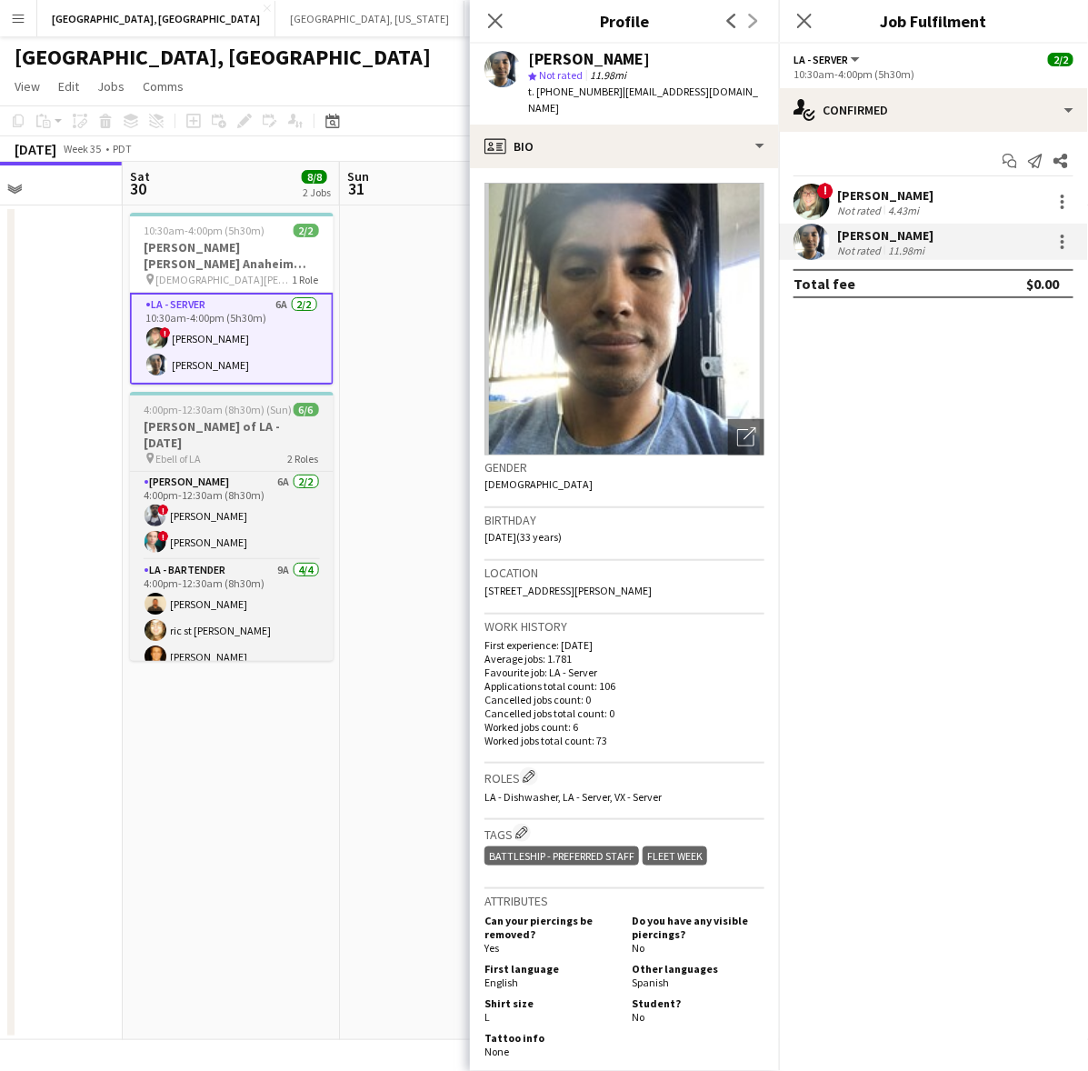
click at [235, 403] on span "4:00pm-12:30am (8h30m) (Sun)" at bounding box center [219, 410] width 148 height 14
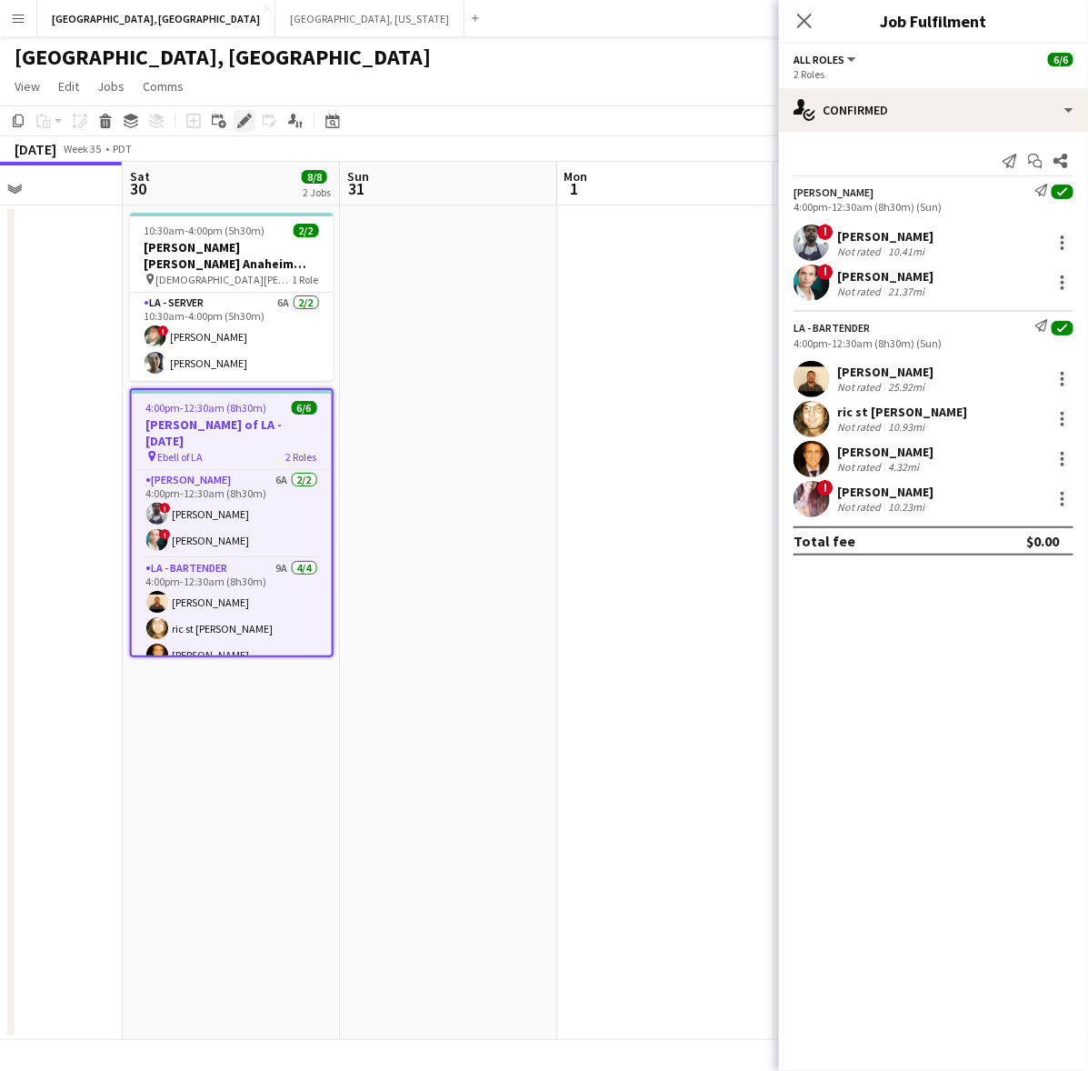
click at [243, 119] on icon at bounding box center [244, 121] width 10 height 10
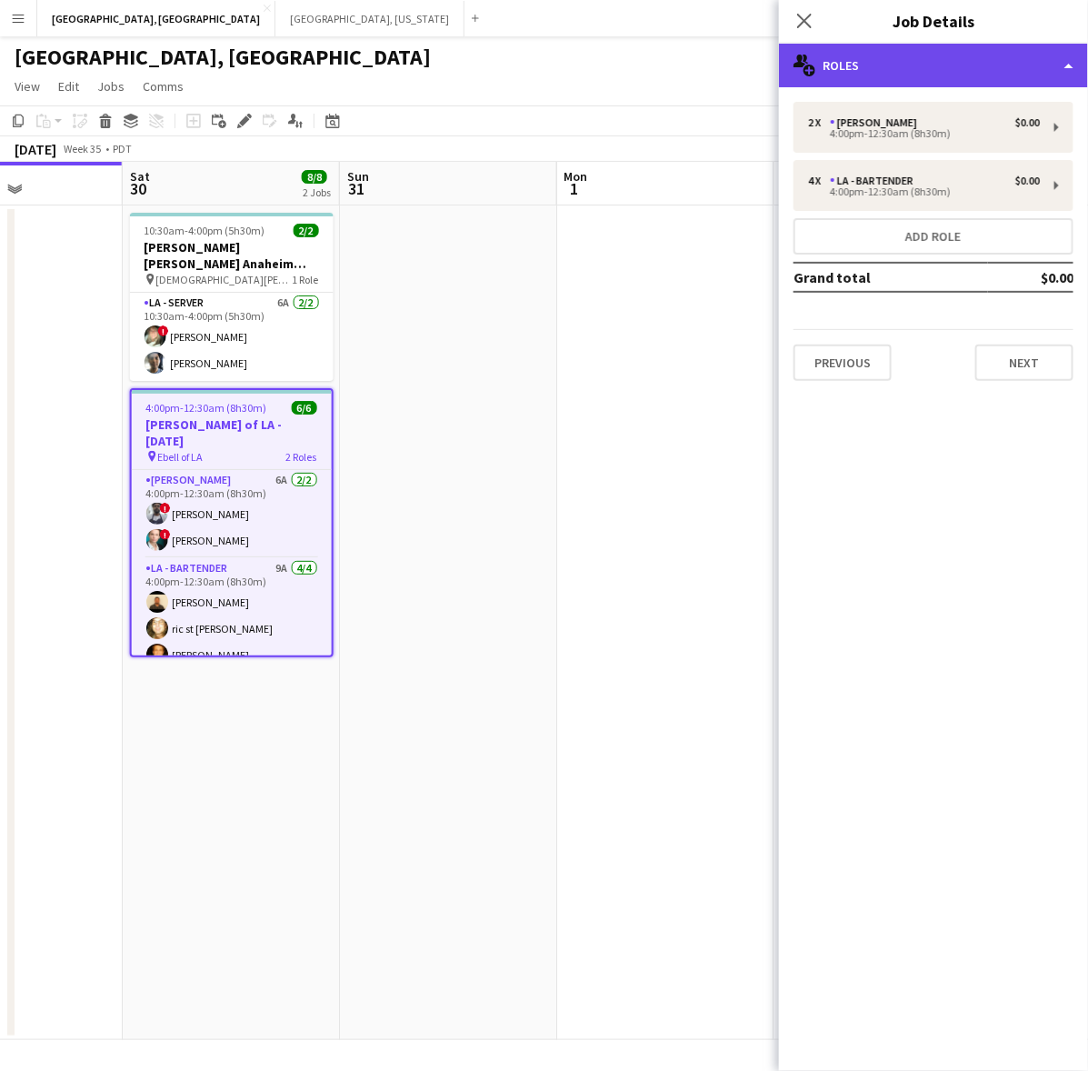
click at [939, 64] on div "multiple-users-add Roles" at bounding box center [933, 66] width 309 height 44
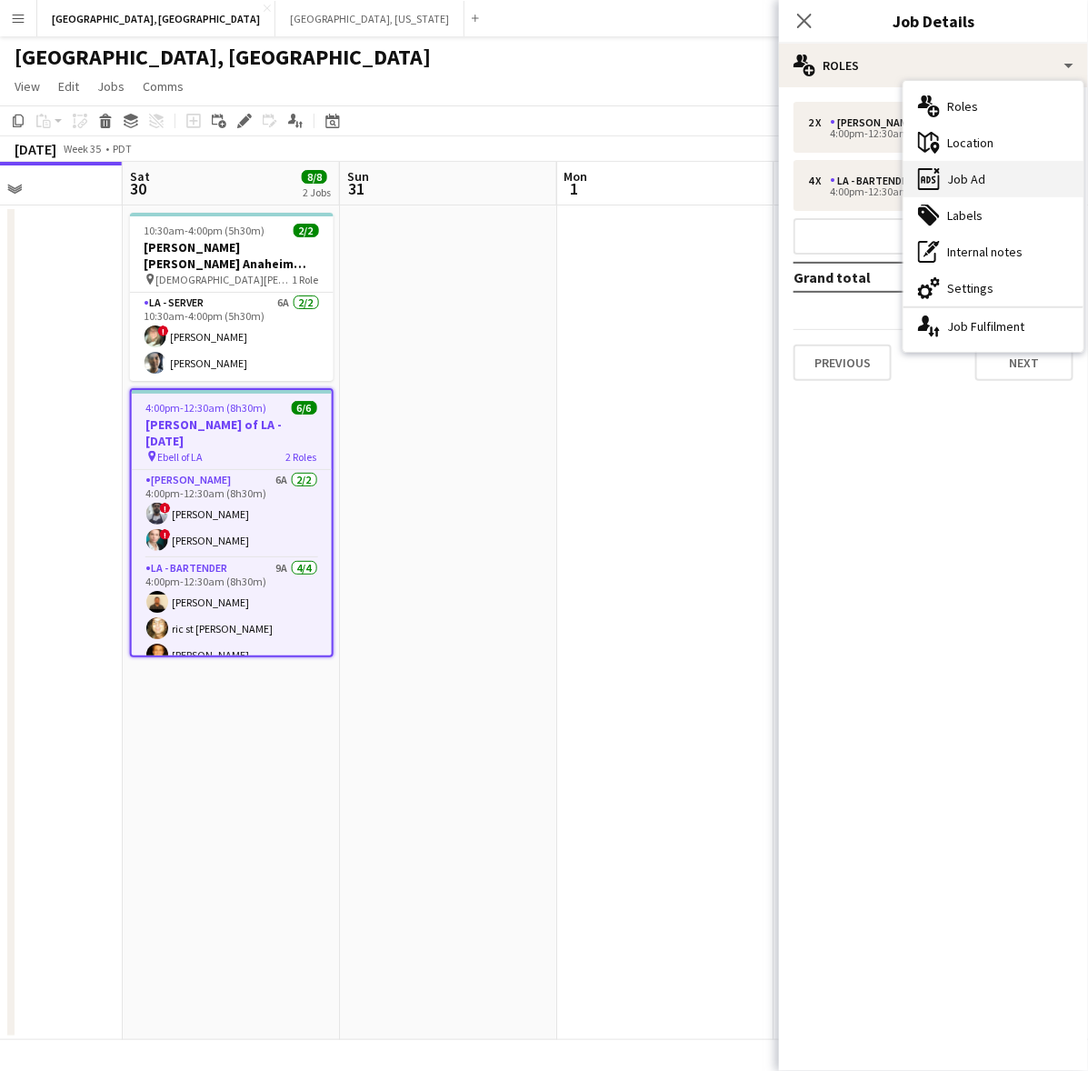
click at [959, 174] on div "ads-window Job Ad" at bounding box center [994, 179] width 180 height 36
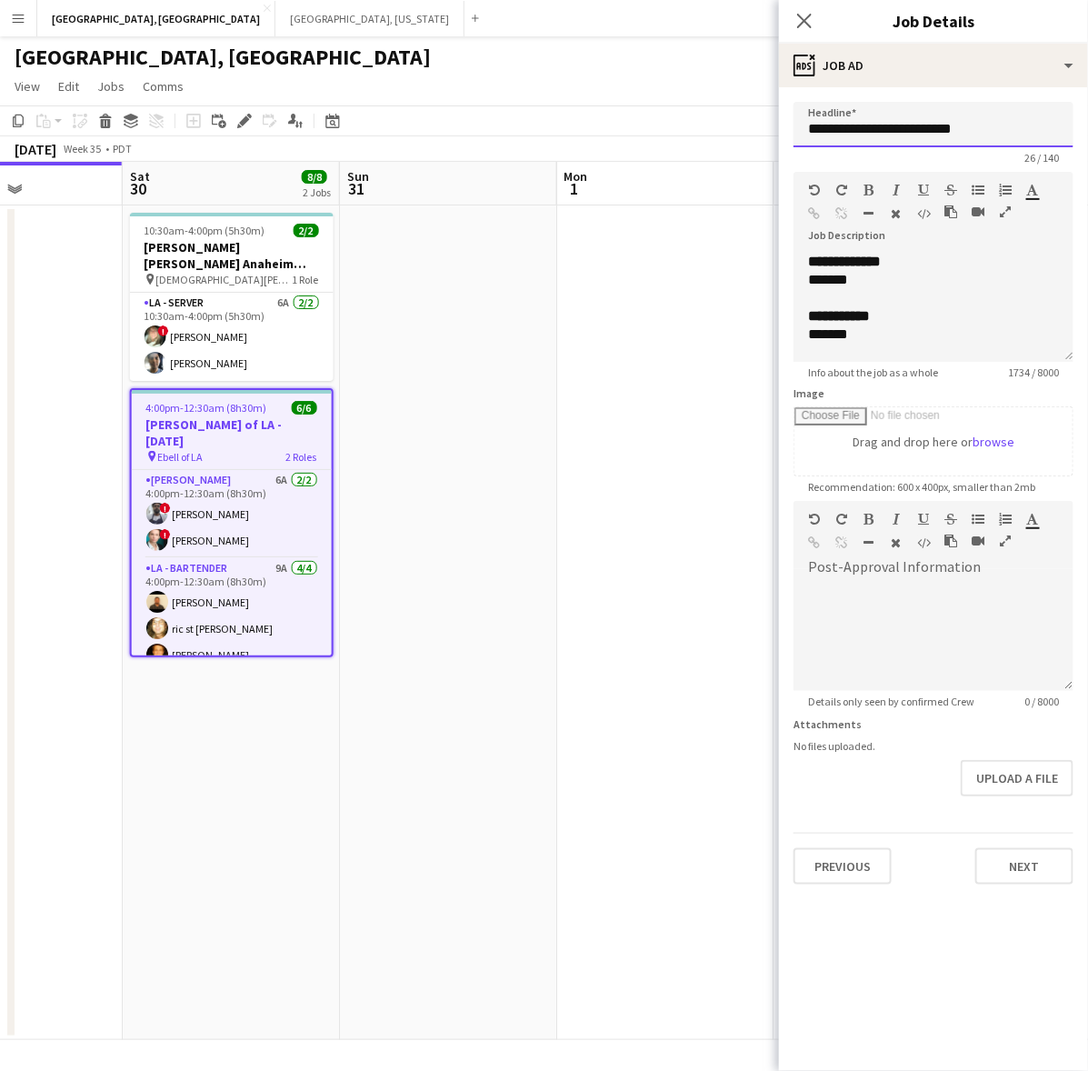
click at [914, 125] on input "**********" at bounding box center [934, 124] width 280 height 45
click at [881, 268] on b "**********" at bounding box center [844, 262] width 73 height 14
copy div "**********"
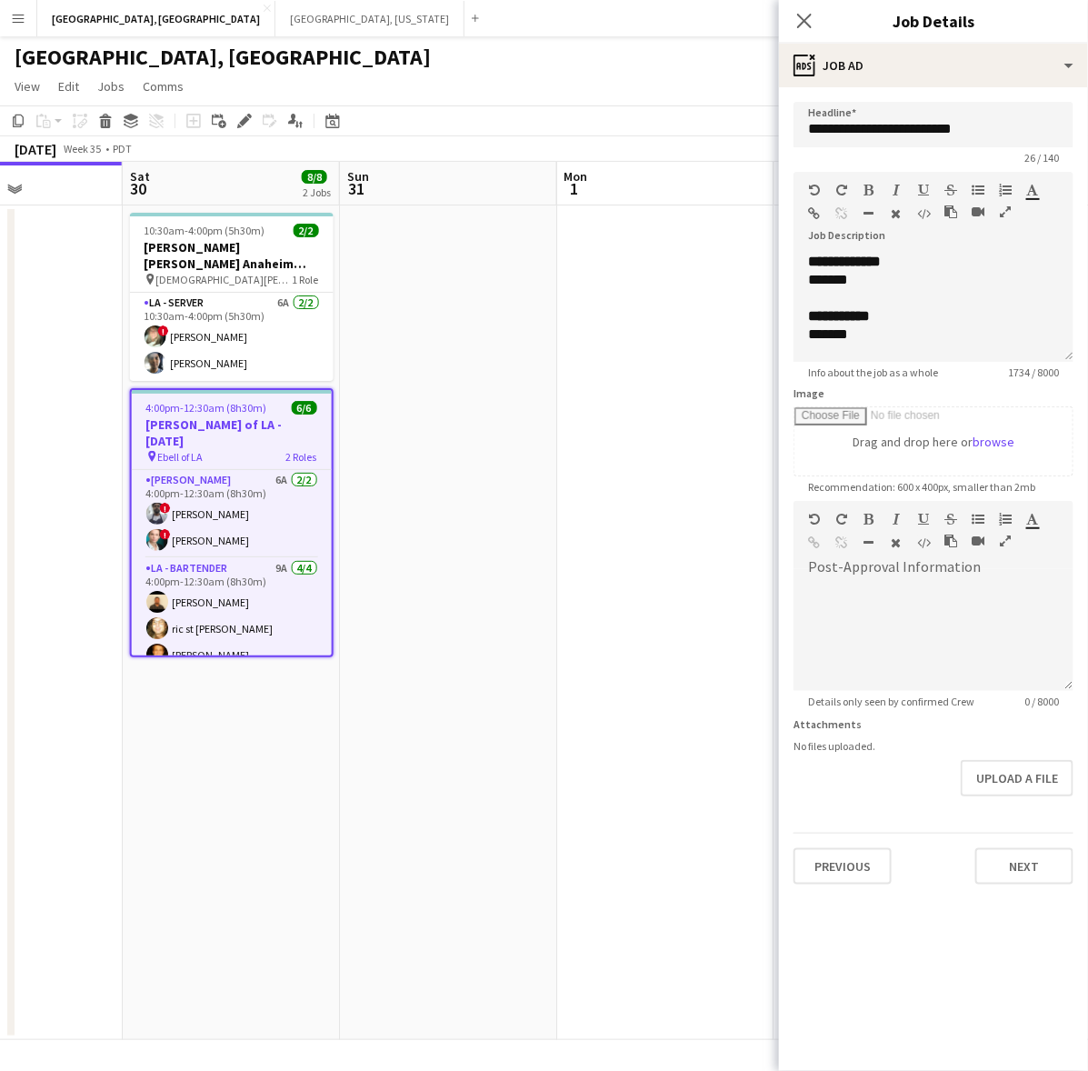
click at [288, 450] on span "2 Roles" at bounding box center [301, 457] width 31 height 14
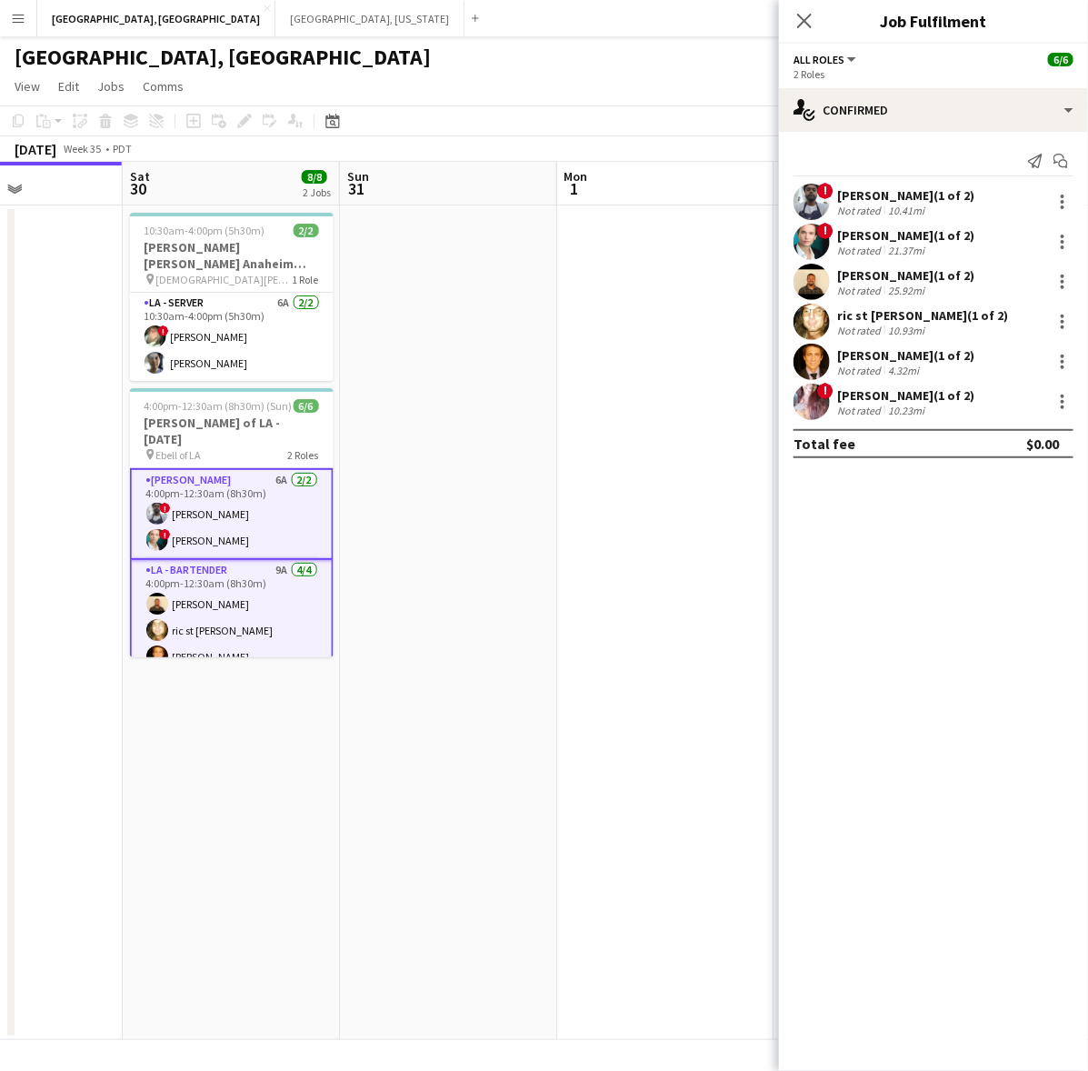
click at [897, 187] on div "[PERSON_NAME] (1 of 2)" at bounding box center [905, 195] width 137 height 16
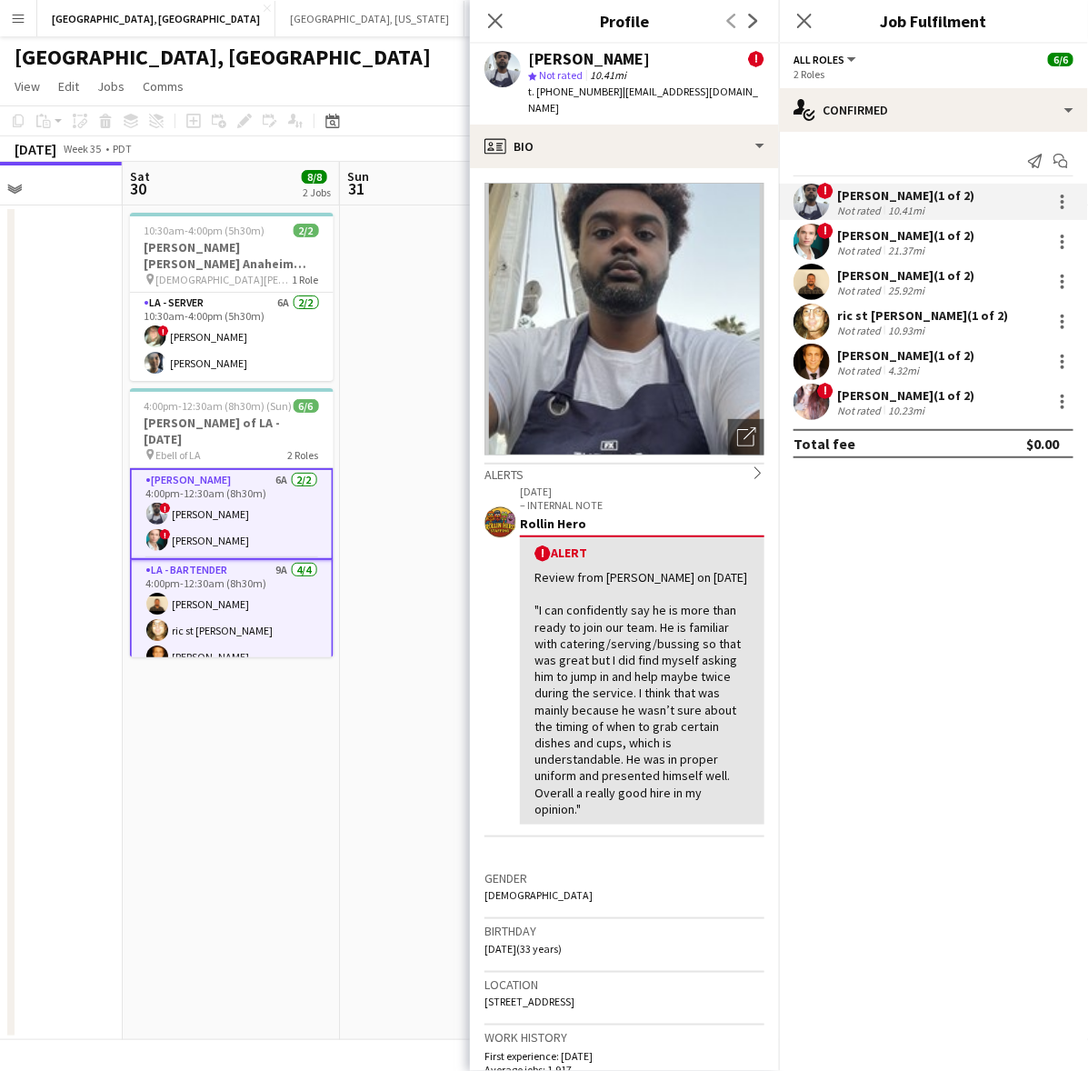
drag, startPoint x: 725, startPoint y: 98, endPoint x: 609, endPoint y: 87, distance: 116.9
click at [609, 87] on div "[PERSON_NAME] ! star Not rated 10.41mi t. [PHONE_NUMBER] | [EMAIL_ADDRESS][DOMA…" at bounding box center [624, 84] width 309 height 81
copy span "[EMAIL_ADDRESS][DOMAIN_NAME]"
click at [900, 236] on div "[PERSON_NAME] (1 of 2)" at bounding box center [905, 235] width 137 height 16
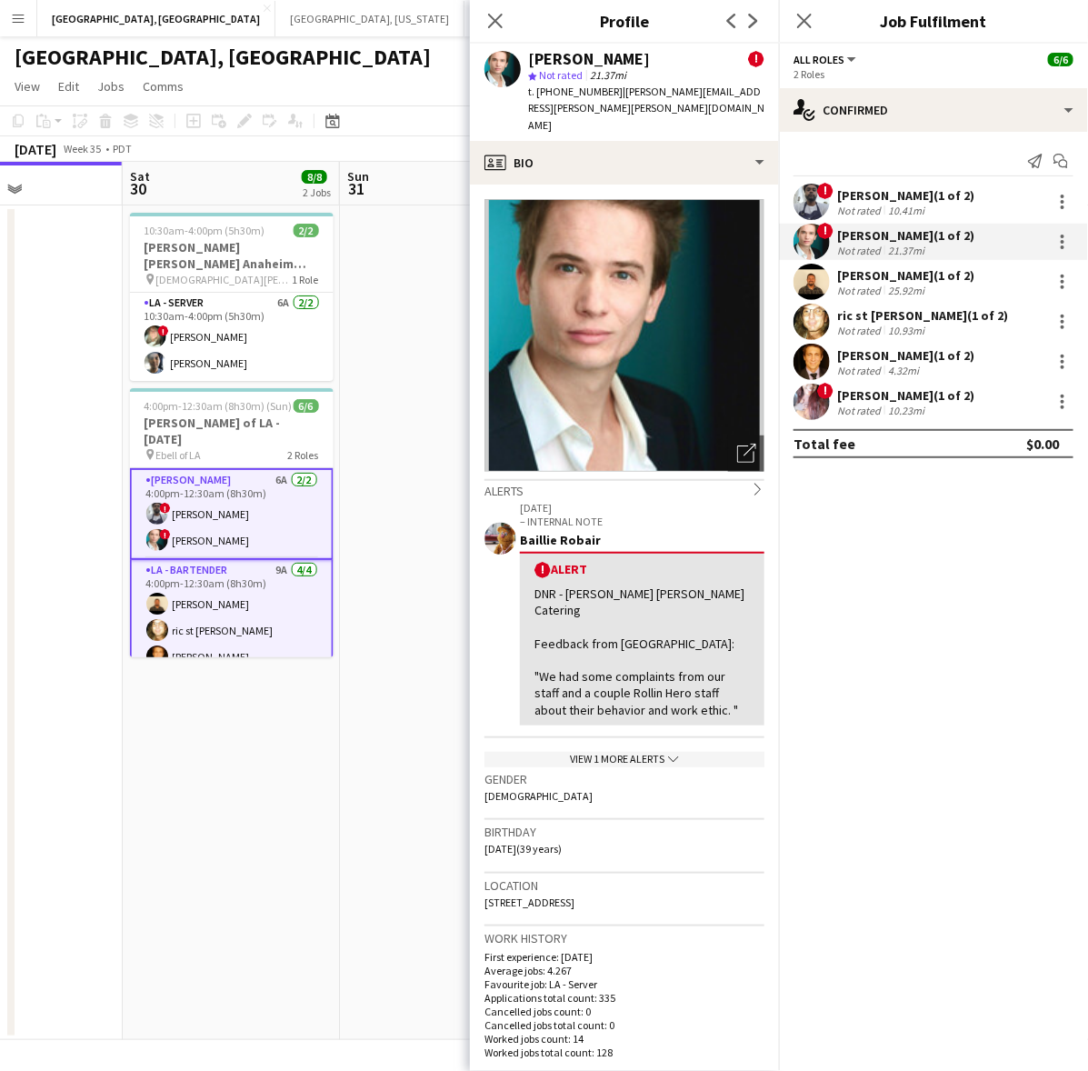
drag, startPoint x: 652, startPoint y: 97, endPoint x: 611, endPoint y: 105, distance: 41.7
click at [611, 105] on div "[PERSON_NAME] ! star Not rated 21.37mi t. [PHONE_NUMBER] | [PERSON_NAME][EMAIL_…" at bounding box center [624, 92] width 309 height 97
copy span "[PERSON_NAME][EMAIL_ADDRESS][PERSON_NAME][PERSON_NAME][DOMAIN_NAME]"
click at [859, 278] on div "[PERSON_NAME] (1 of 2)" at bounding box center [905, 275] width 137 height 16
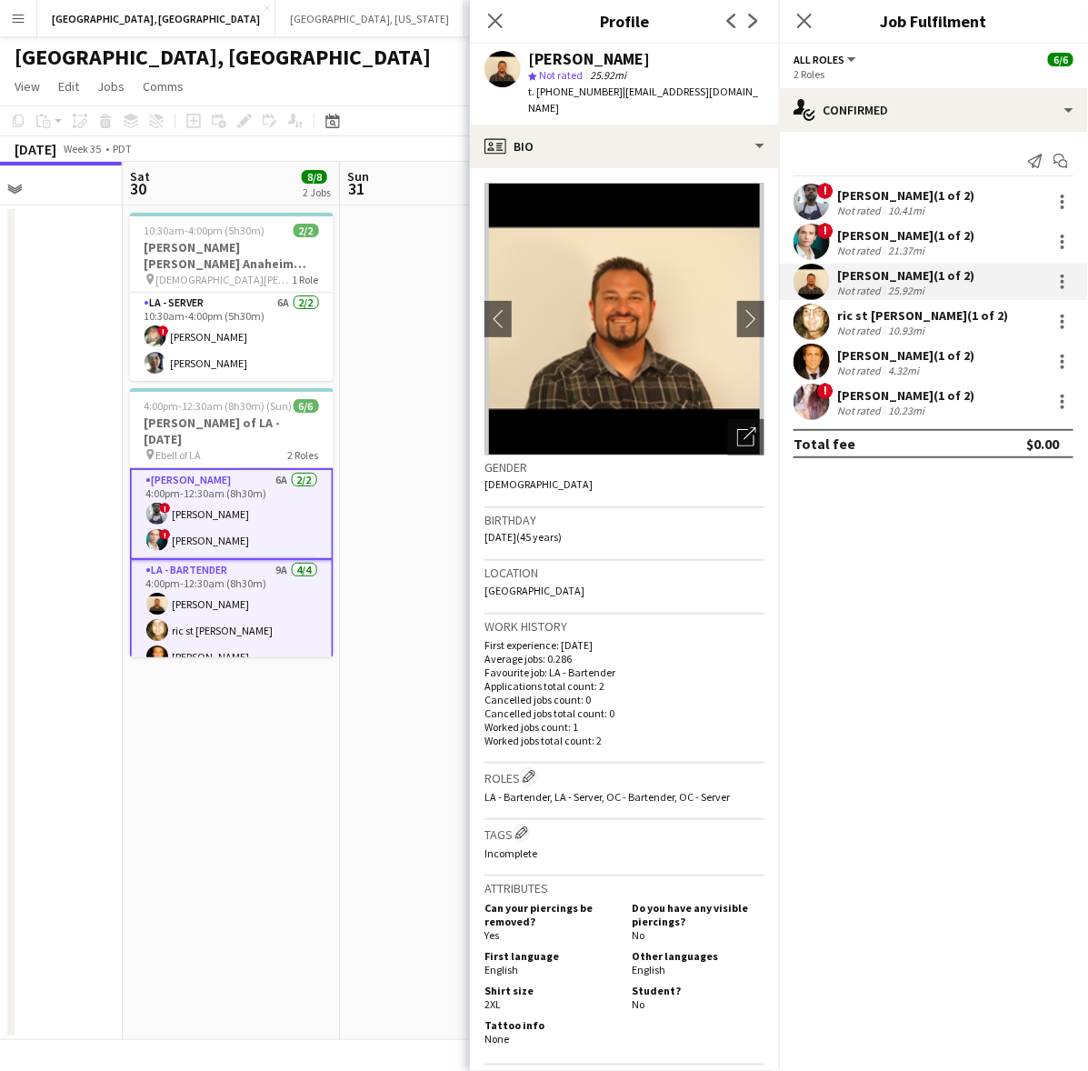
drag, startPoint x: 744, startPoint y: 94, endPoint x: 609, endPoint y: 92, distance: 134.5
click at [609, 92] on app-profile-header "[PERSON_NAME] star Not rated 25.92mi t. [PHONE_NUMBER] | [EMAIL_ADDRESS][DOMAIN…" at bounding box center [624, 84] width 309 height 81
copy span "[EMAIL_ADDRESS][DOMAIN_NAME]"
click at [832, 324] on div "[PERSON_NAME] st [PERSON_NAME] (1 of 2) Not rated 10.93mi" at bounding box center [933, 322] width 309 height 36
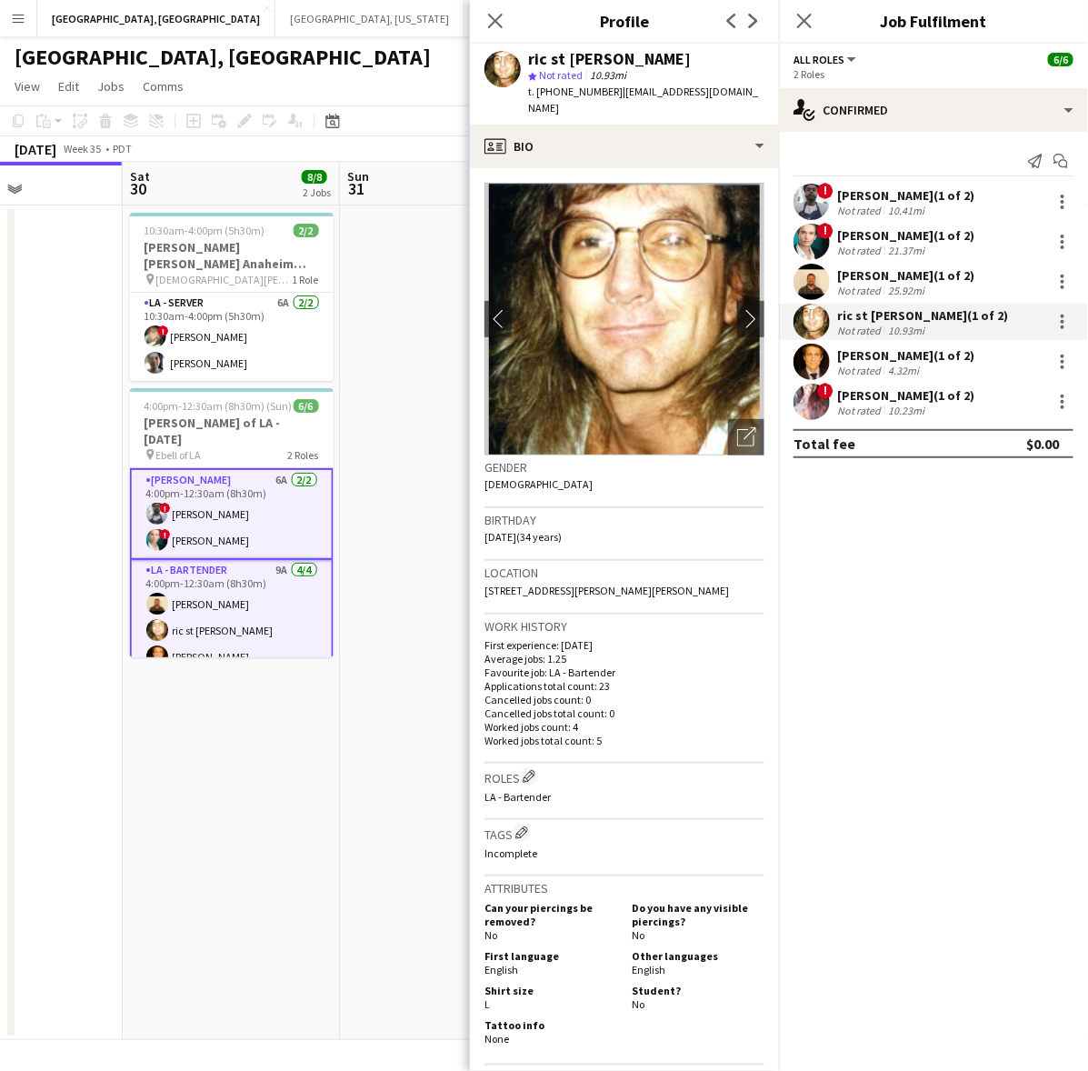
drag, startPoint x: 743, startPoint y: 95, endPoint x: 610, endPoint y: 96, distance: 132.7
click at [610, 96] on app-profile-header "ric st [PERSON_NAME] star Not rated 10.93mi t. [PHONE_NUMBER] | [EMAIL_ADDRESS]…" at bounding box center [624, 84] width 309 height 81
copy span "[EMAIL_ADDRESS][DOMAIN_NAME]"
click at [859, 347] on div "[PERSON_NAME] (1 of 2)" at bounding box center [905, 355] width 137 height 16
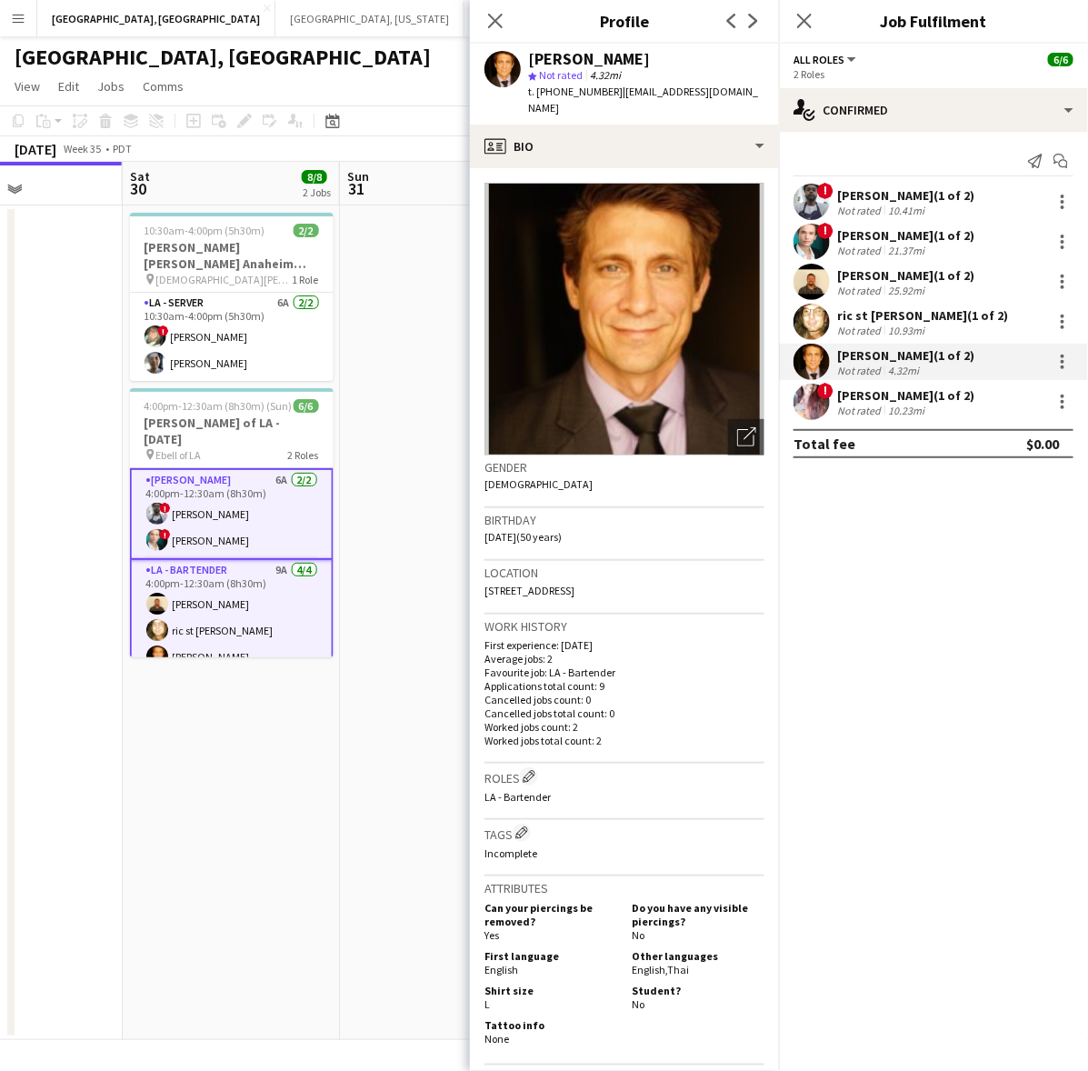
drag, startPoint x: 715, startPoint y: 94, endPoint x: 609, endPoint y: 100, distance: 106.5
click at [609, 100] on div "[PERSON_NAME] star Not rated 4.32mi t. [PHONE_NUMBER] | [EMAIL_ADDRESS][DOMAIN_…" at bounding box center [624, 84] width 309 height 81
copy span "[EMAIL_ADDRESS][DOMAIN_NAME]"
click at [839, 396] on div "[PERSON_NAME] (1 of 2)" at bounding box center [905, 395] width 137 height 16
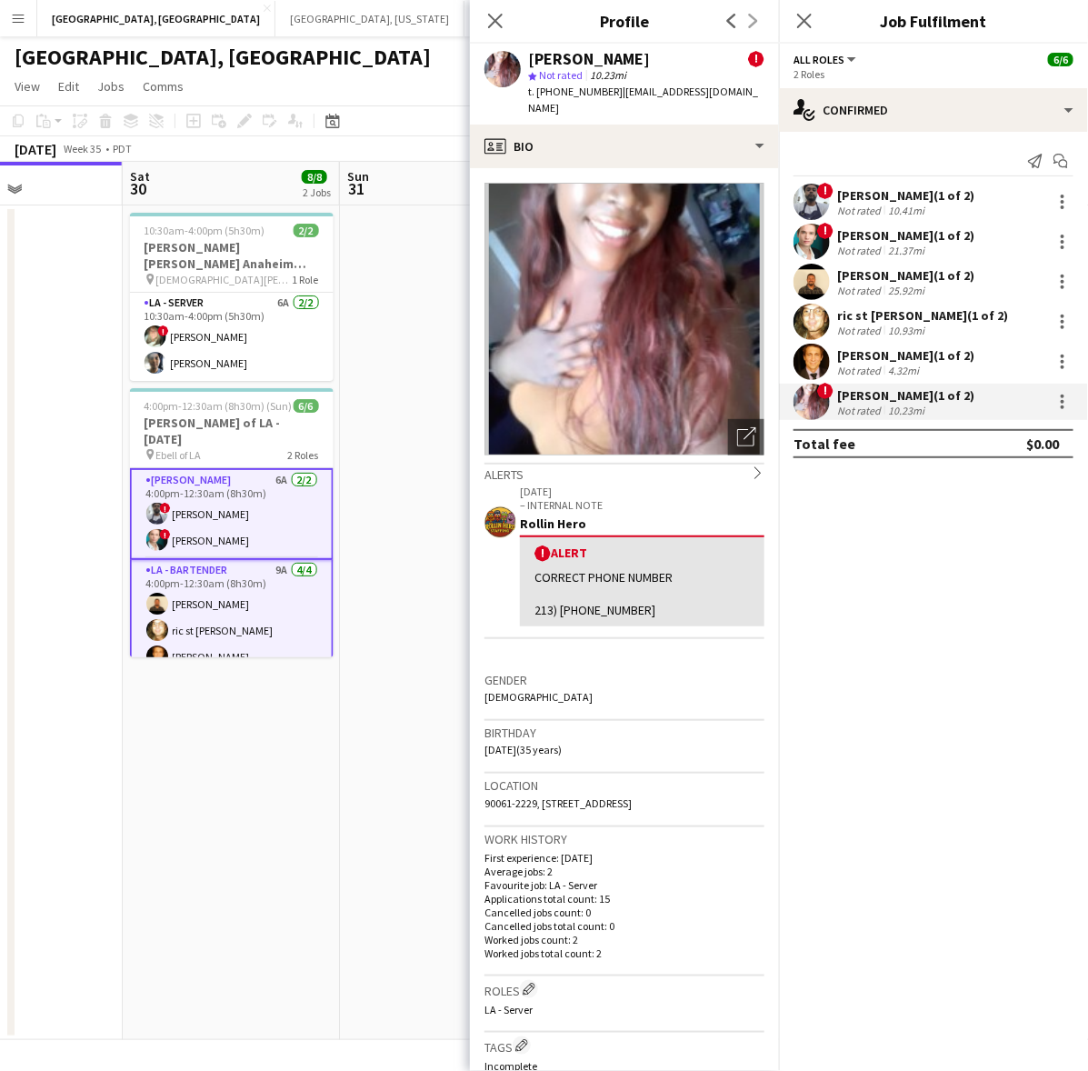
drag, startPoint x: 734, startPoint y: 91, endPoint x: 609, endPoint y: 91, distance: 125.4
click at [609, 91] on div "[PERSON_NAME] ! star Not rated 10.23mi t. [PHONE_NUMBER] | [EMAIL_ADDRESS][DOMA…" at bounding box center [624, 84] width 309 height 81
